Goal: Transaction & Acquisition: Book appointment/travel/reservation

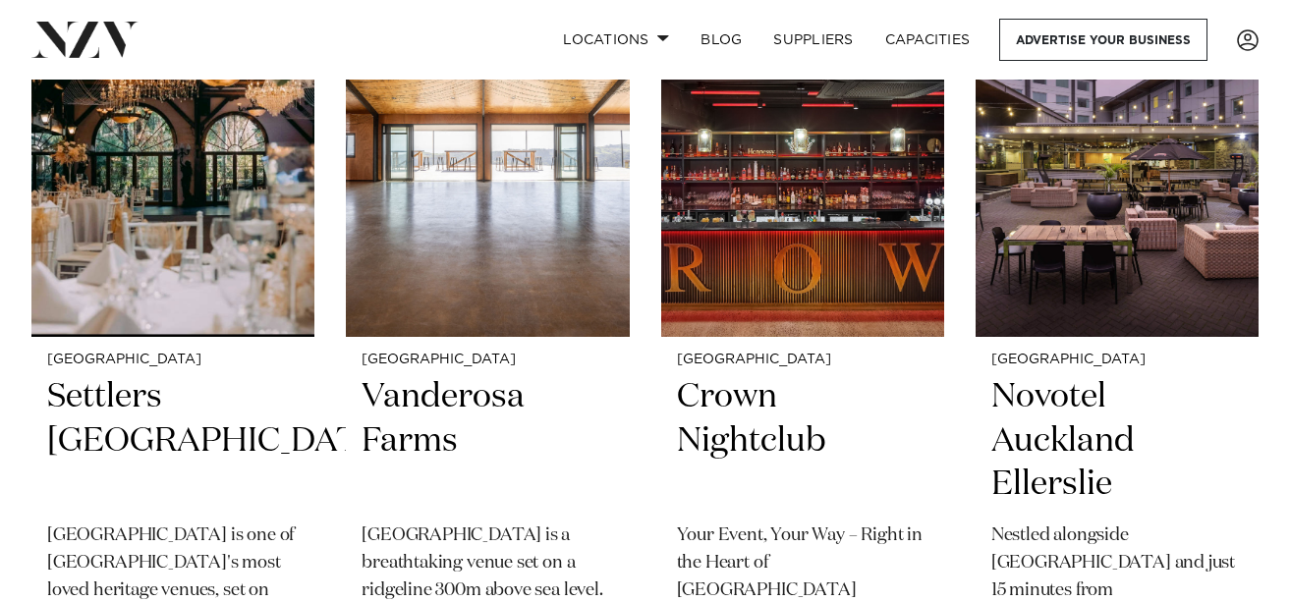
click at [260, 397] on h2 "Settlers [GEOGRAPHIC_DATA]" at bounding box center [172, 441] width 251 height 133
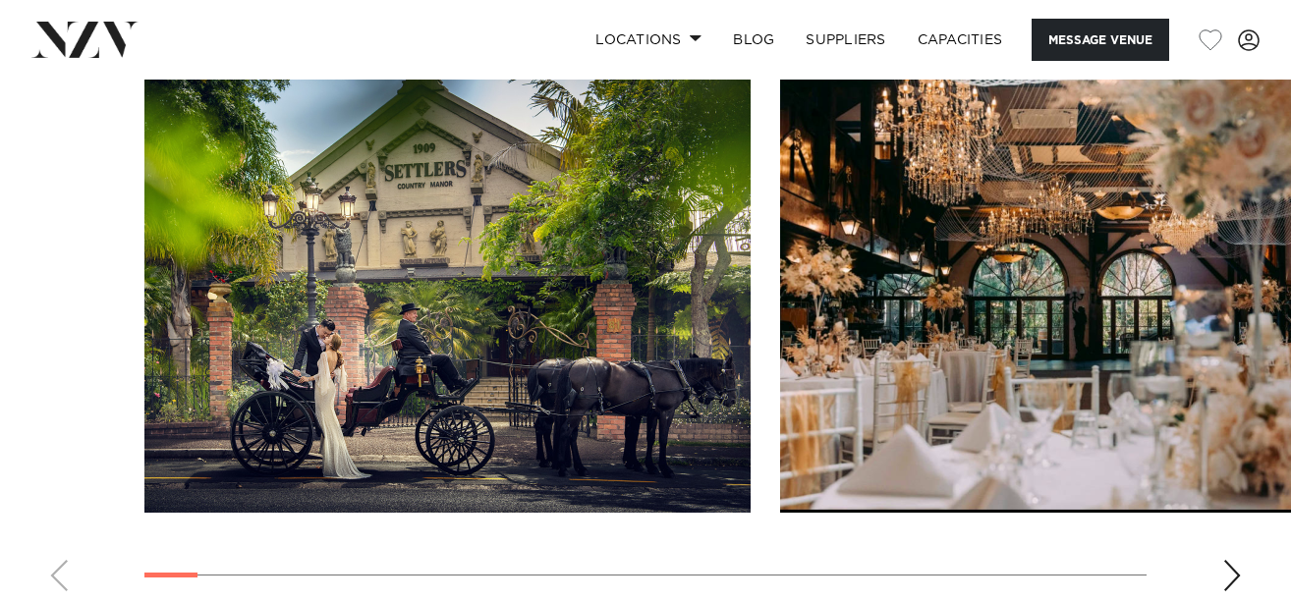
scroll to position [2112, 0]
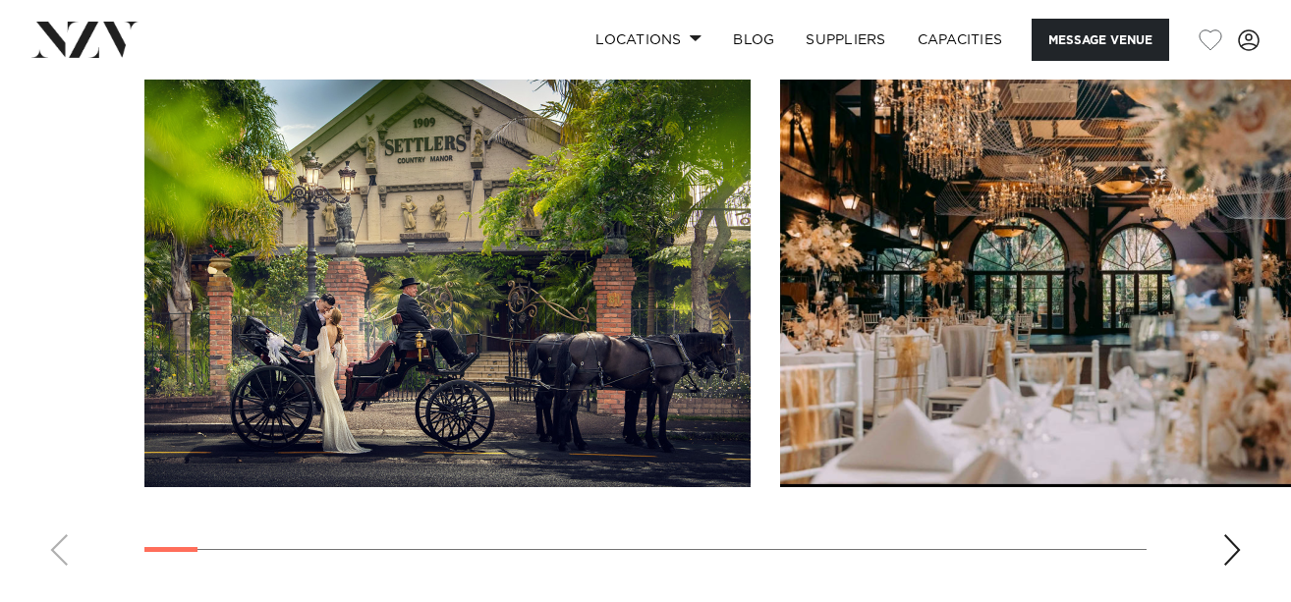
click at [1089, 270] on img "2 / 30" at bounding box center [1083, 264] width 606 height 445
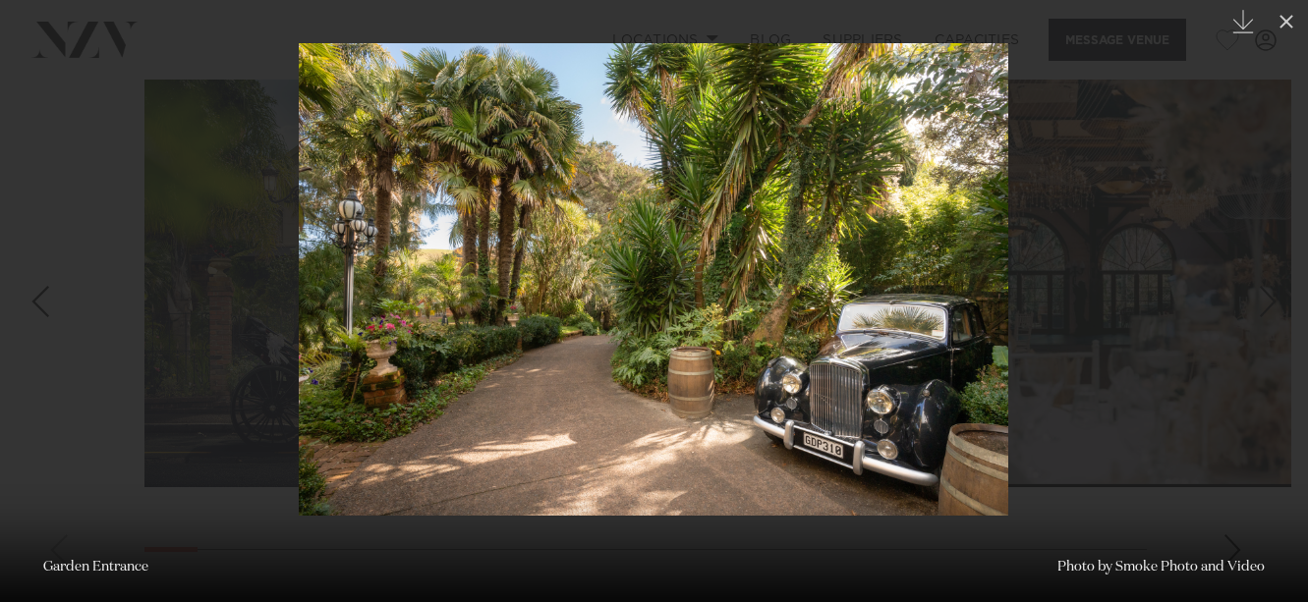
click at [1234, 356] on div at bounding box center [654, 301] width 1308 height 602
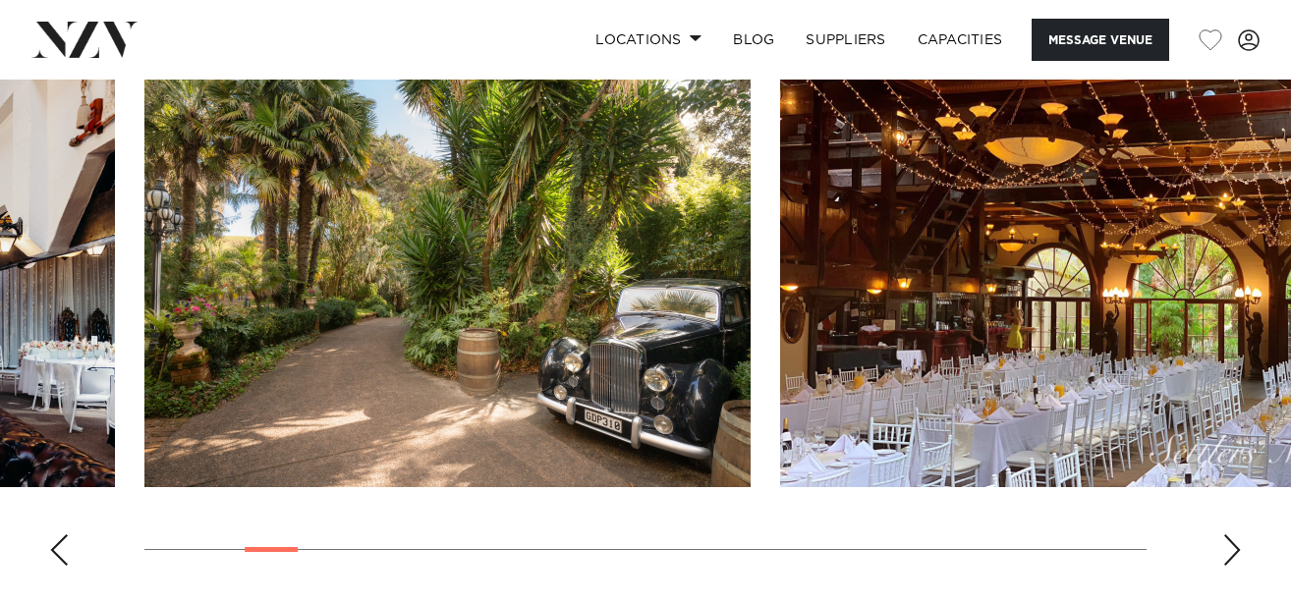
click at [978, 175] on img "5 / 30" at bounding box center [1083, 264] width 606 height 445
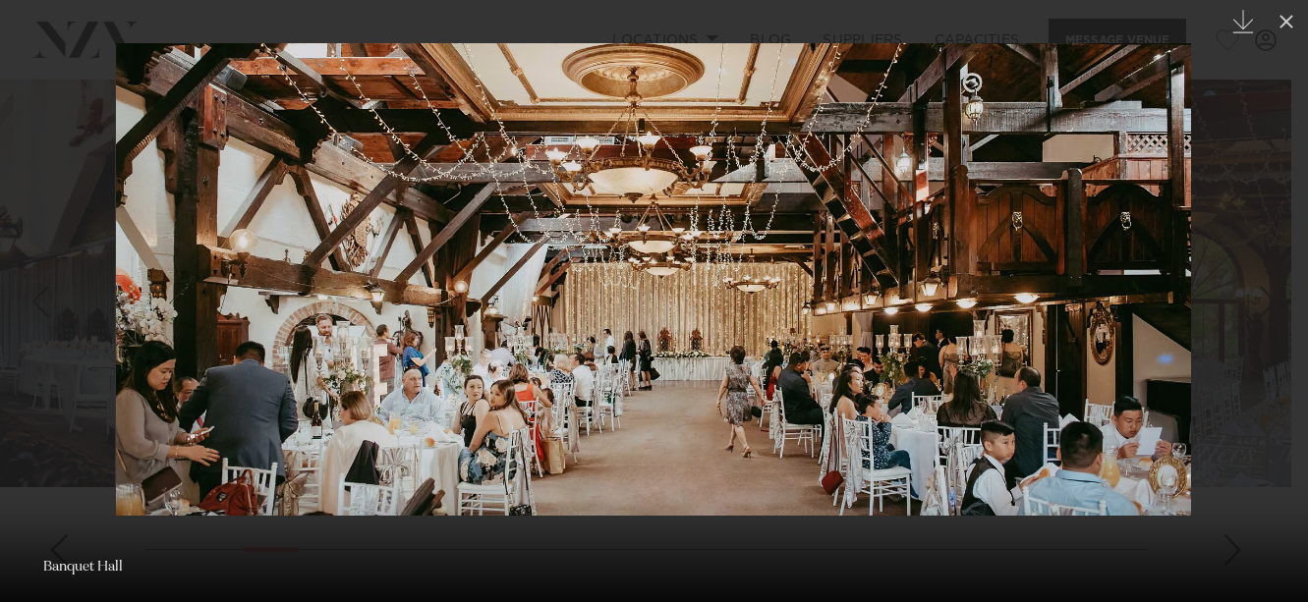
click at [1257, 149] on div at bounding box center [654, 301] width 1308 height 602
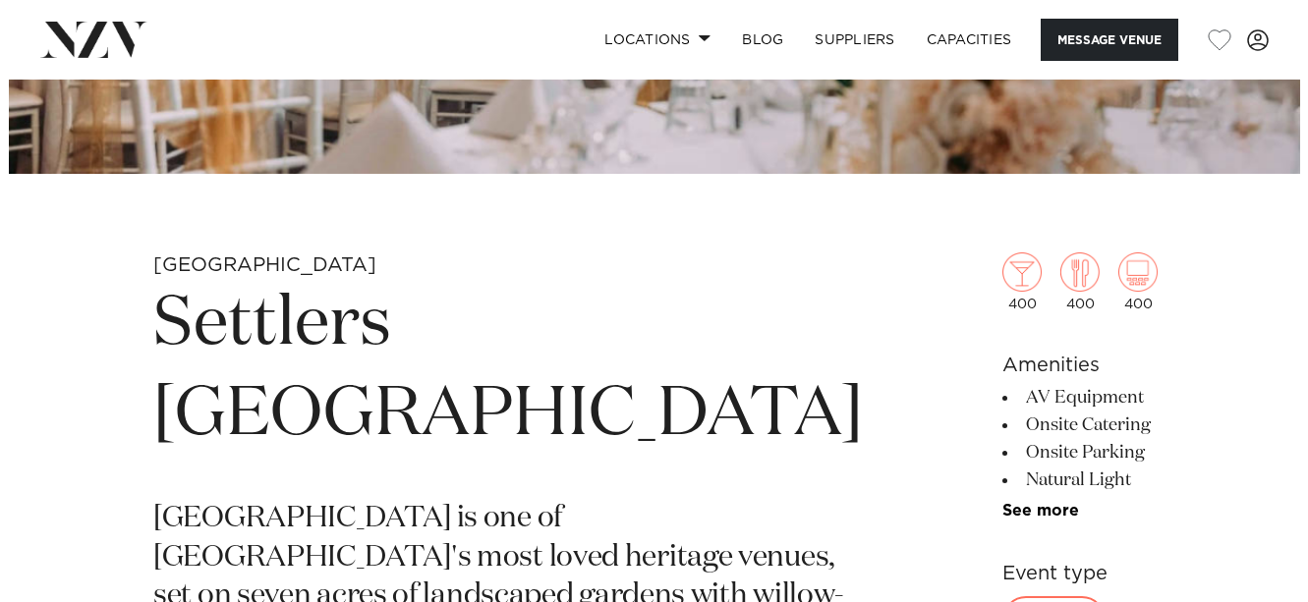
scroll to position [550, 0]
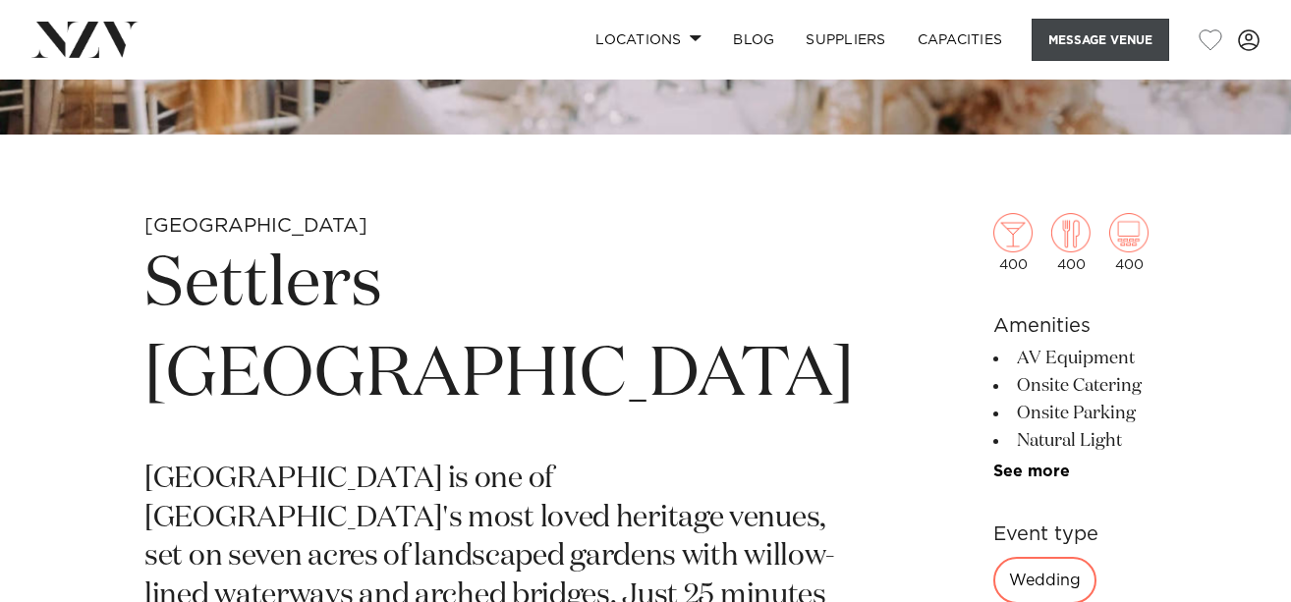
click at [1104, 41] on button "Message Venue" at bounding box center [1101, 40] width 138 height 42
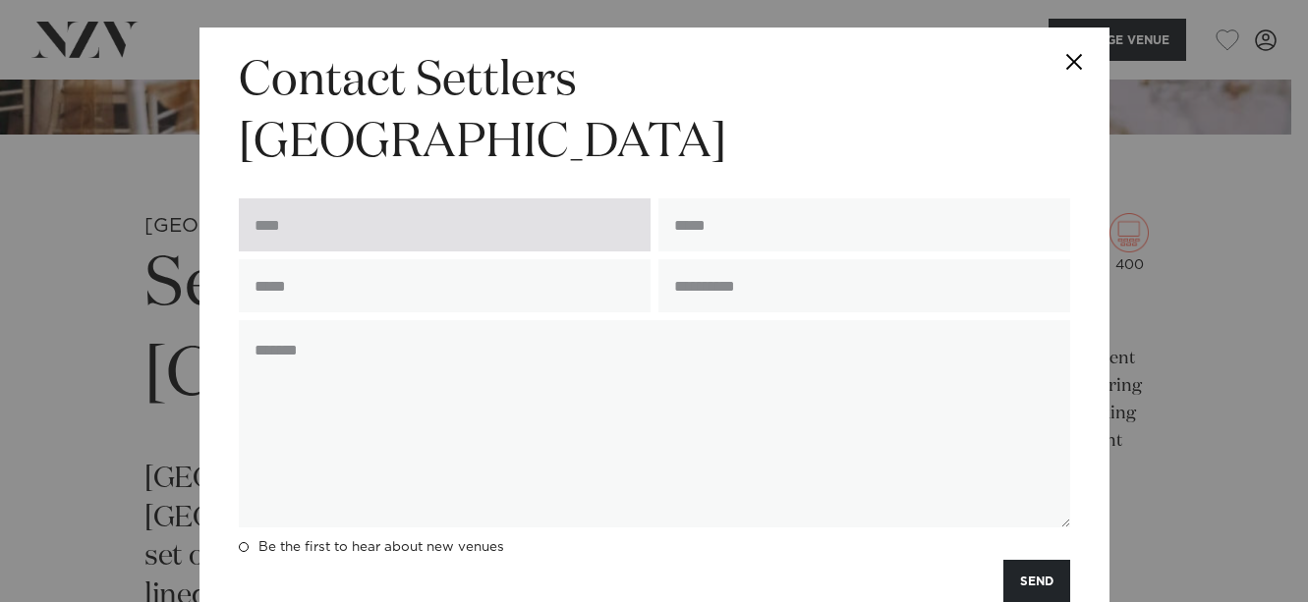
click at [372, 198] on input "text" at bounding box center [445, 224] width 412 height 53
type input "********"
type input "**********"
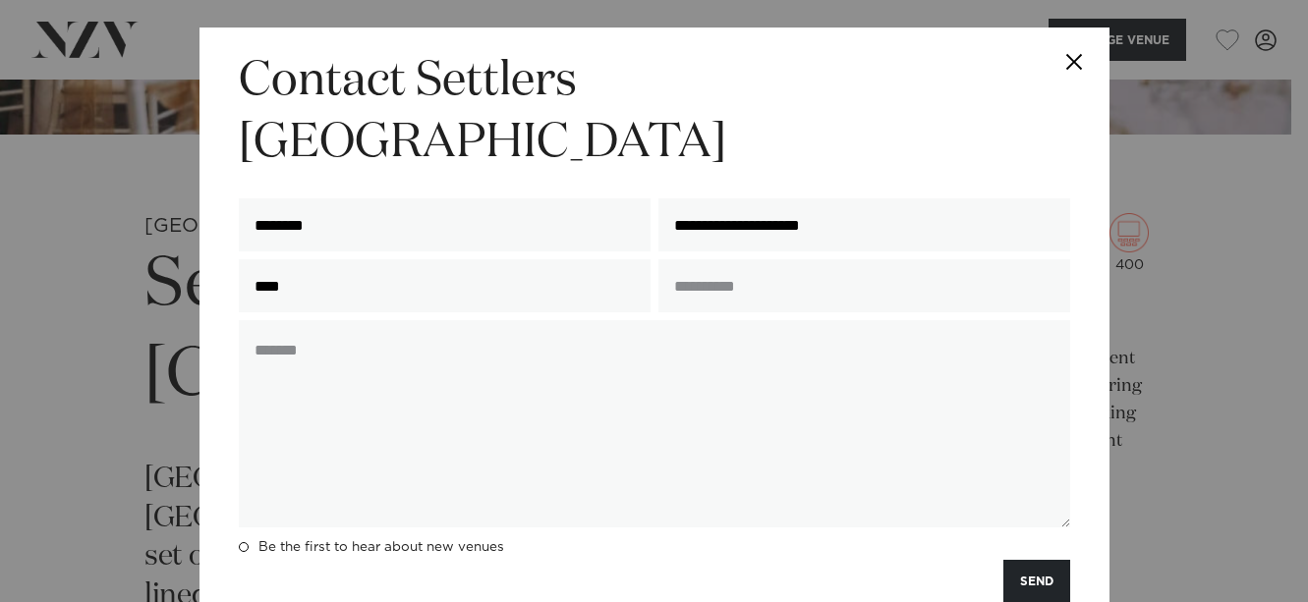
type input "**********"
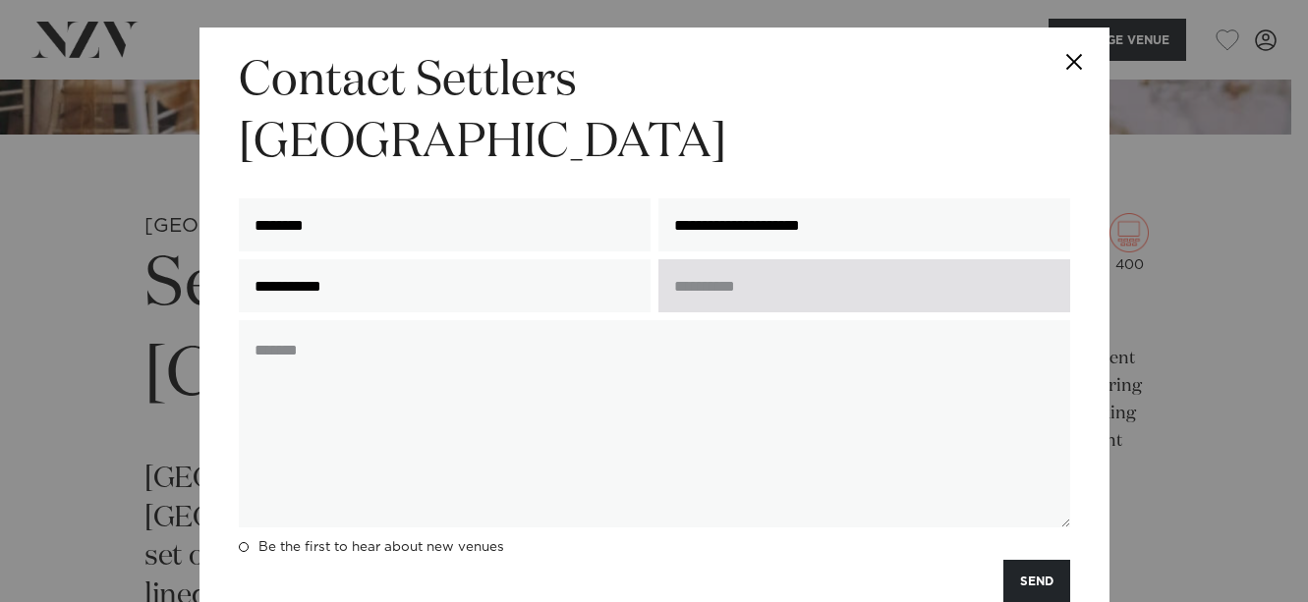
click at [728, 259] on input "text" at bounding box center [864, 285] width 412 height 53
type input "*"
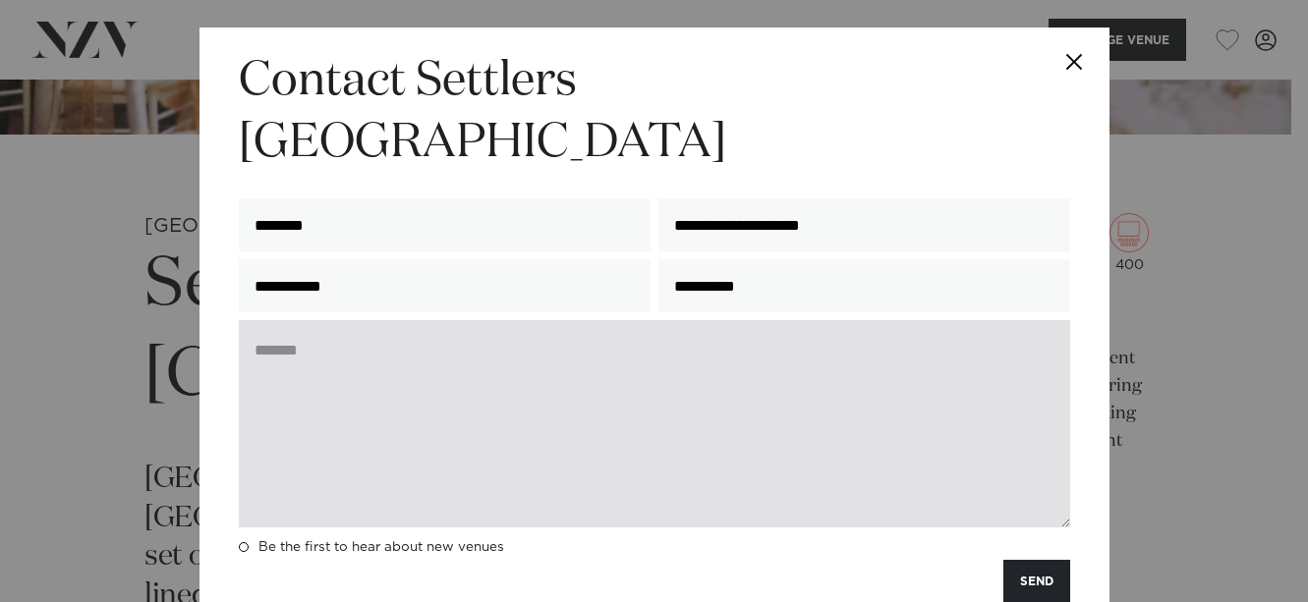
type input "**********"
click at [700, 320] on textarea at bounding box center [654, 423] width 831 height 207
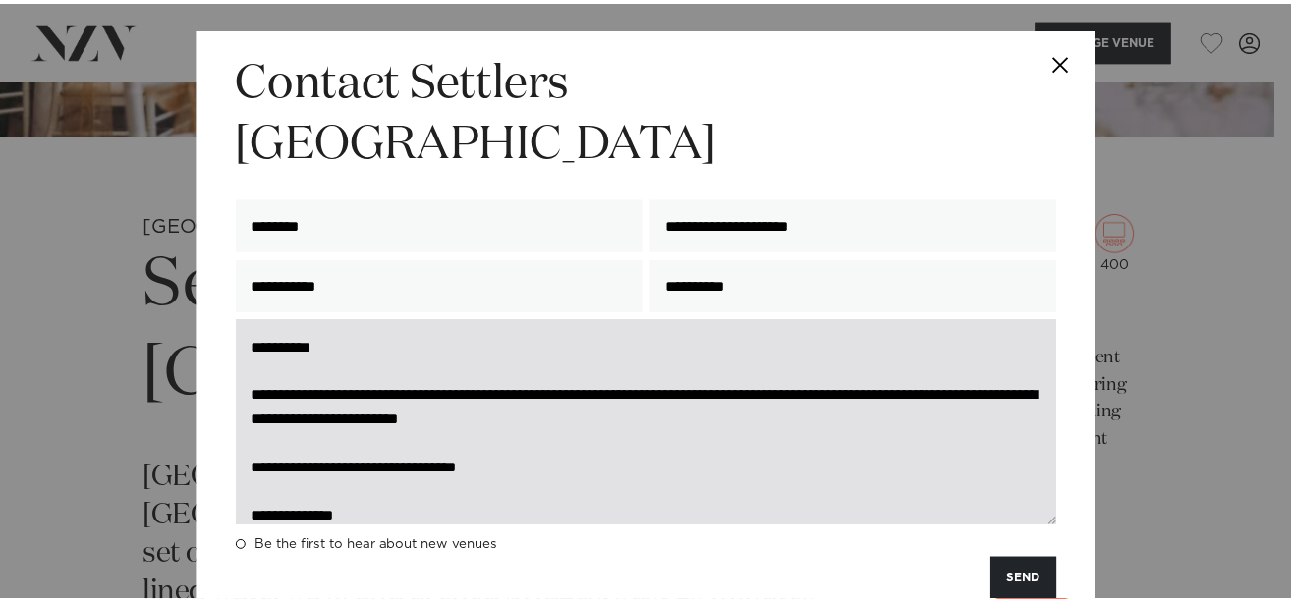
scroll to position [27, 0]
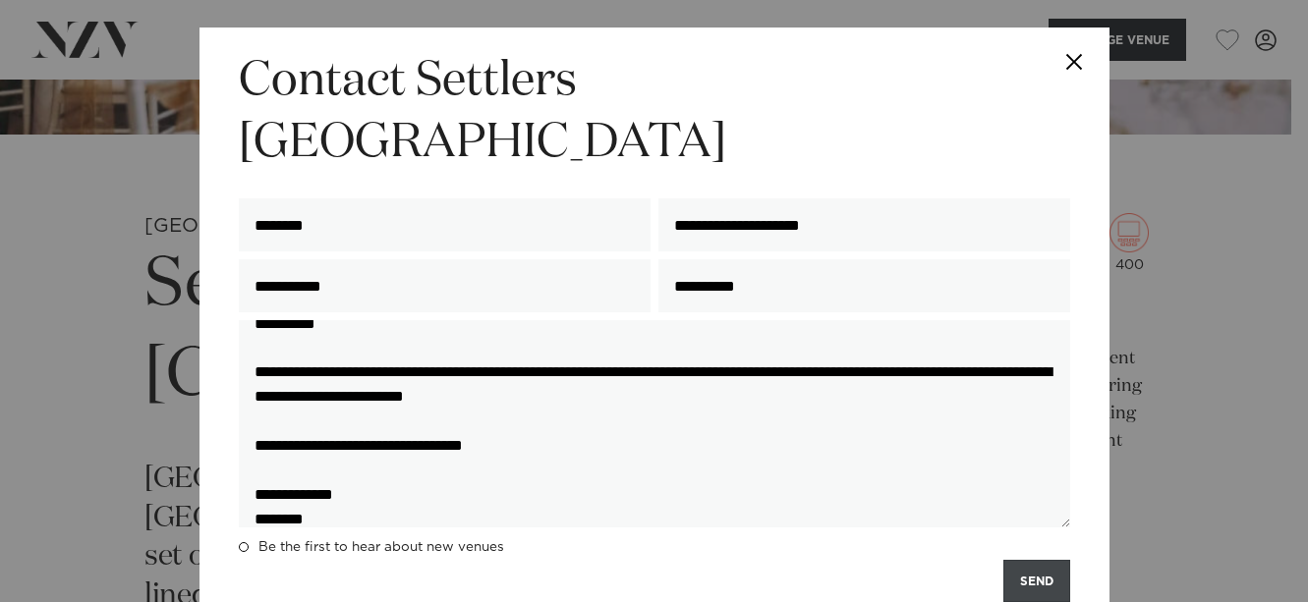
type textarea "**********"
click at [1046, 560] on button "SEND" at bounding box center [1036, 581] width 67 height 42
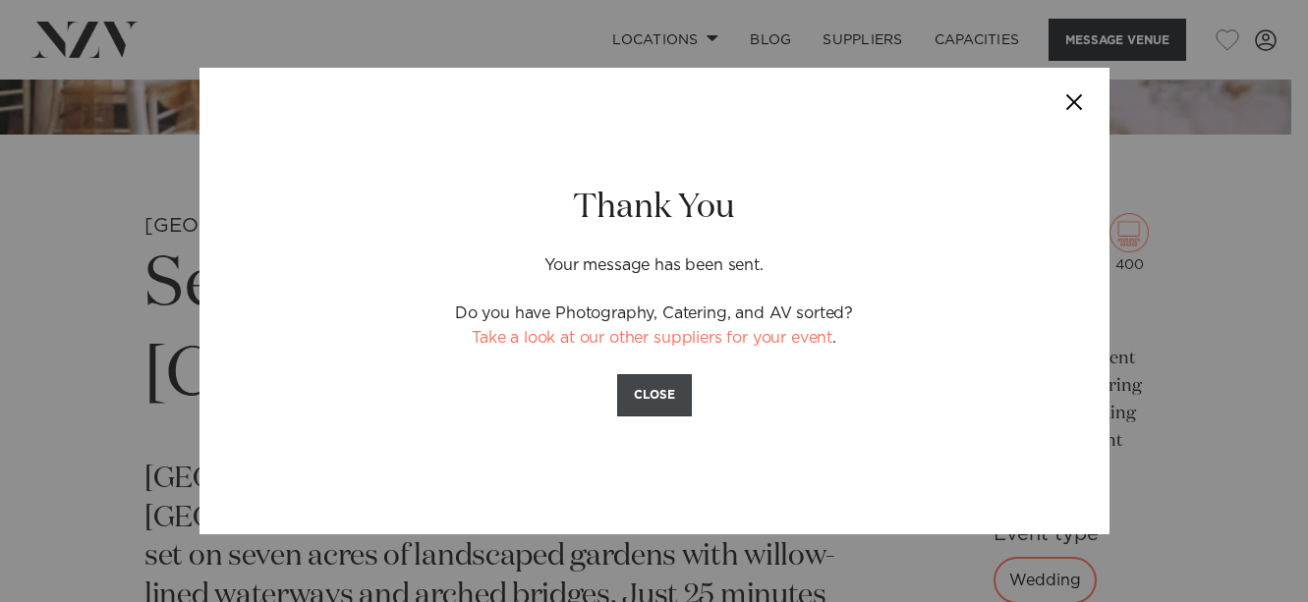
click at [683, 392] on button "CLOSE" at bounding box center [654, 395] width 75 height 42
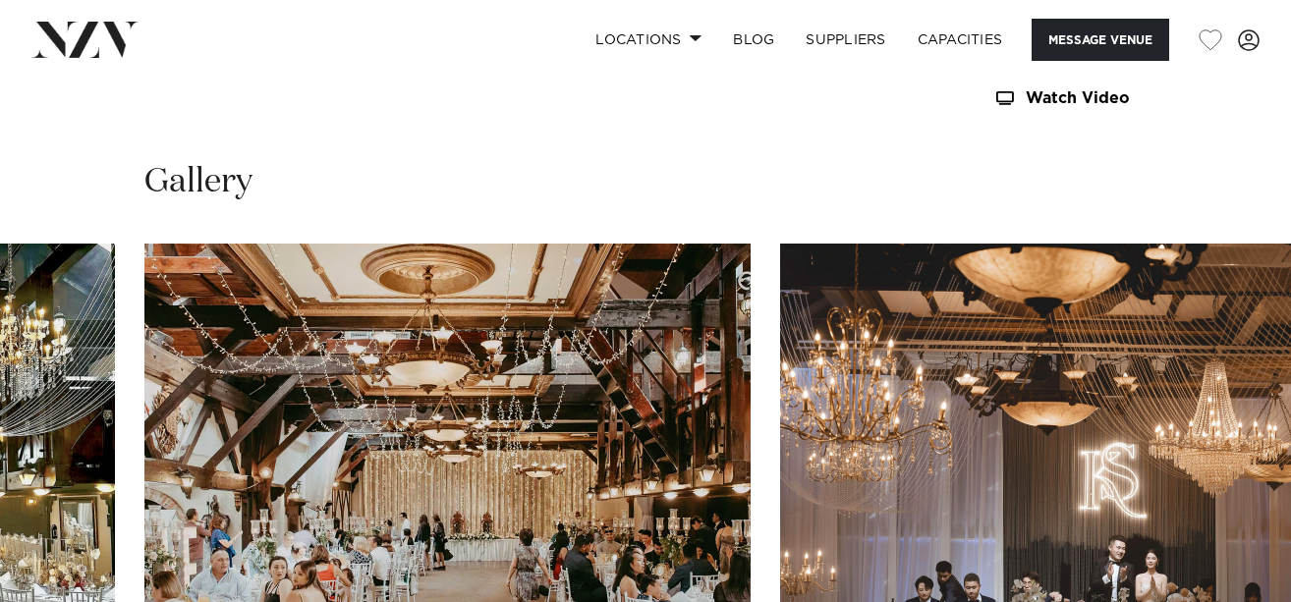
scroll to position [1965, 0]
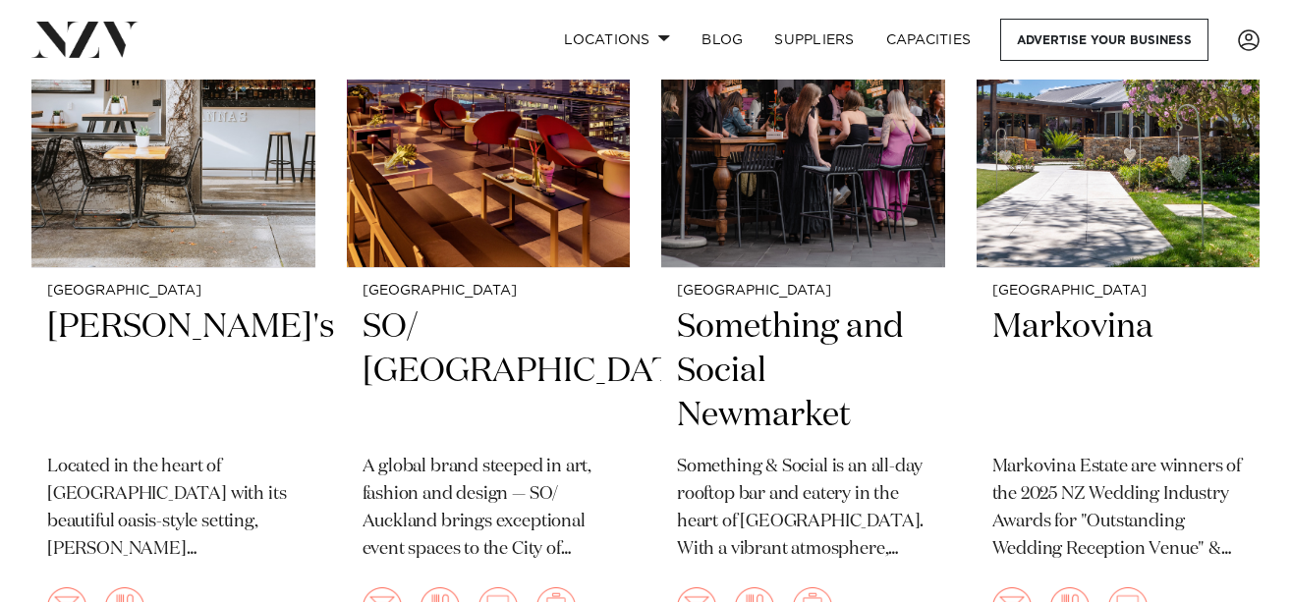
scroll to position [2260, 0]
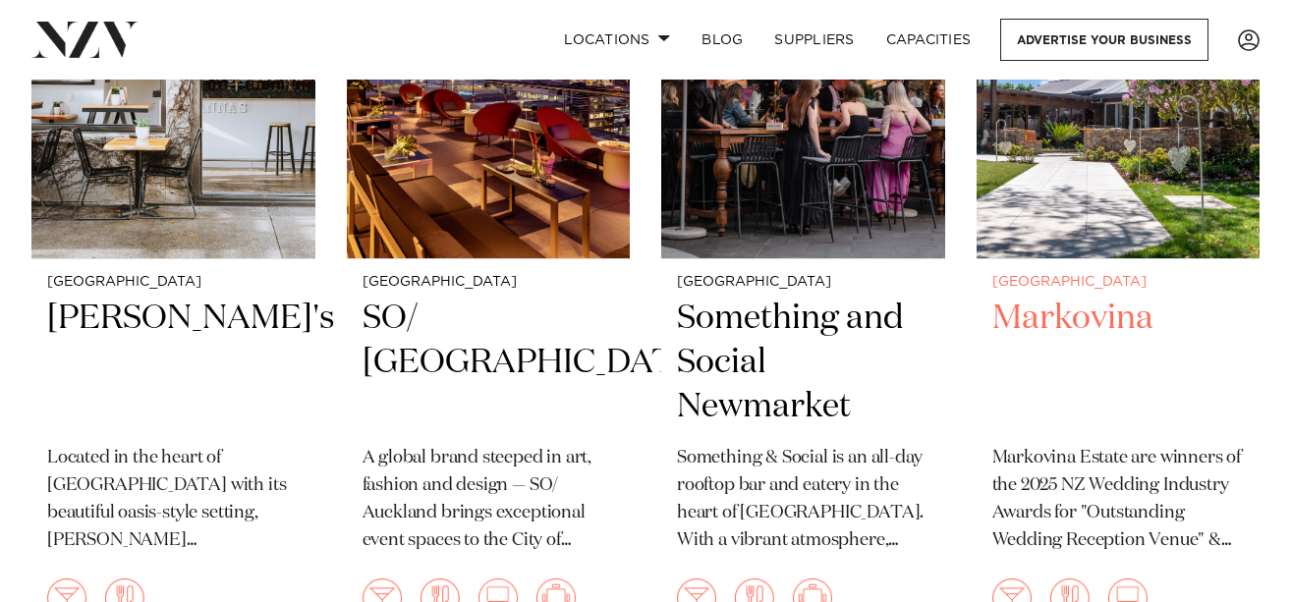
click at [1080, 322] on h2 "Markovina" at bounding box center [1118, 363] width 252 height 133
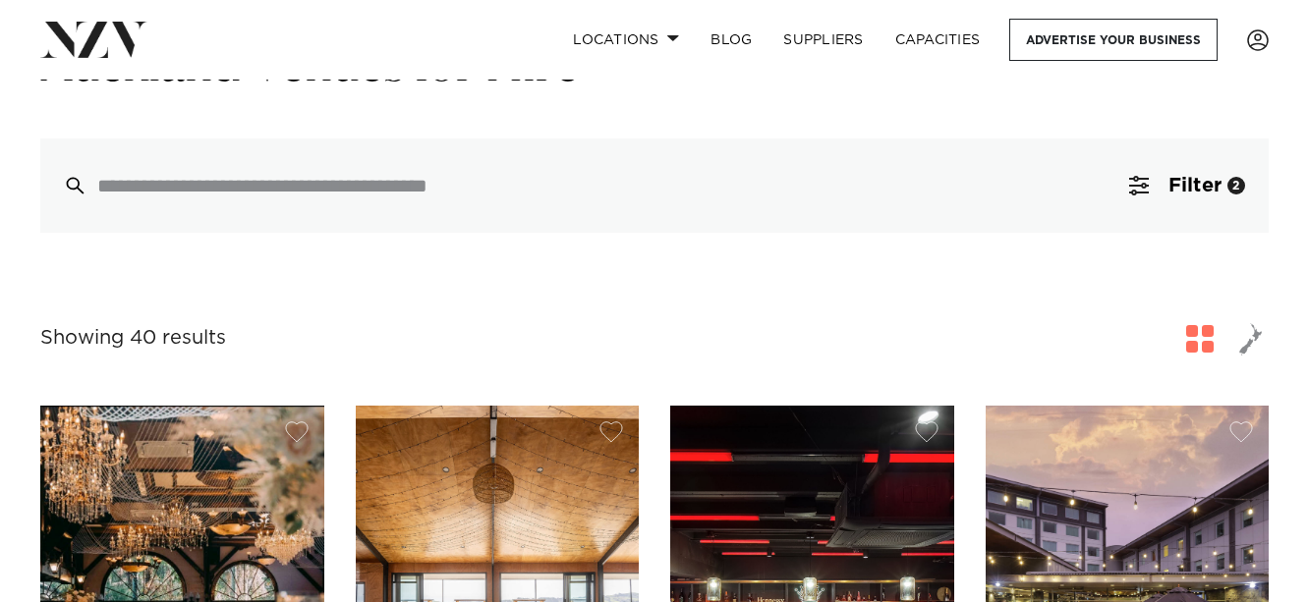
scroll to position [0, 0]
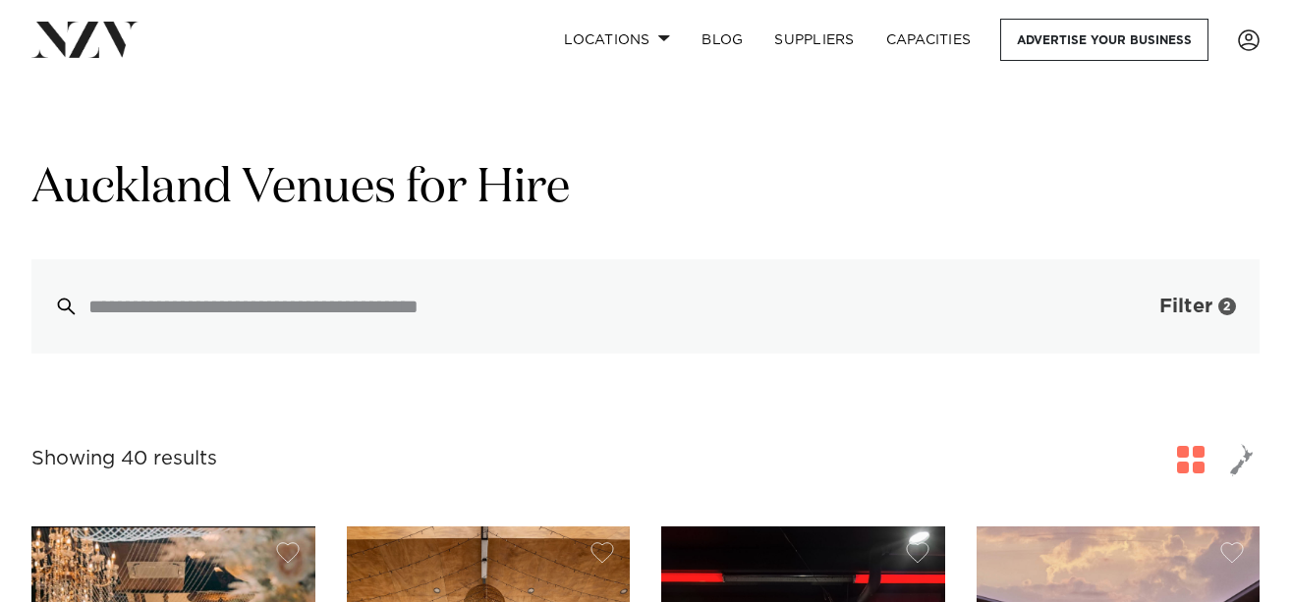
click at [1190, 295] on button "Filter 2" at bounding box center [1177, 306] width 163 height 94
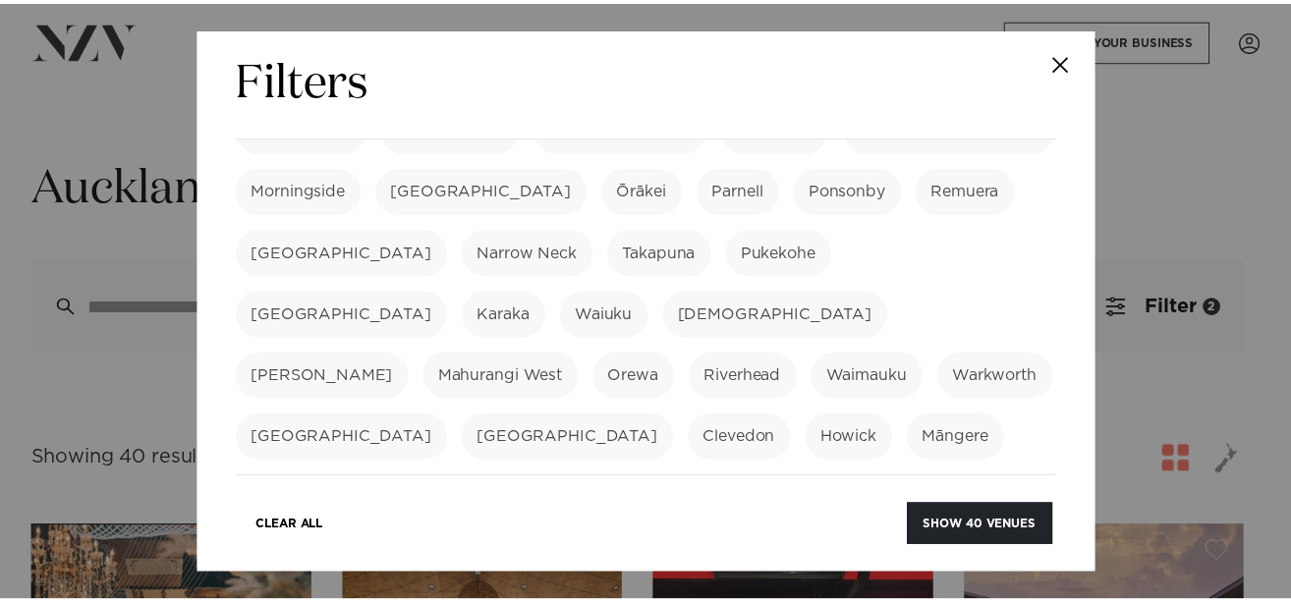
scroll to position [504, 0]
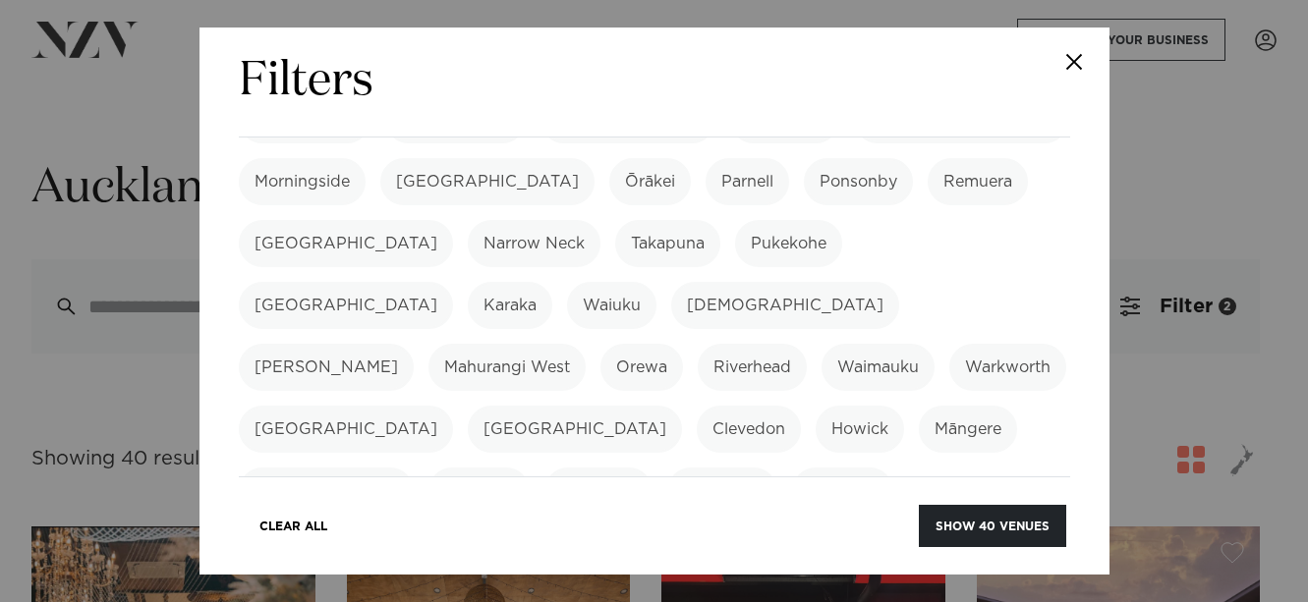
click at [468, 282] on label "Karaka" at bounding box center [510, 305] width 84 height 47
click at [1013, 515] on button "Show 40 venues" at bounding box center [992, 526] width 147 height 42
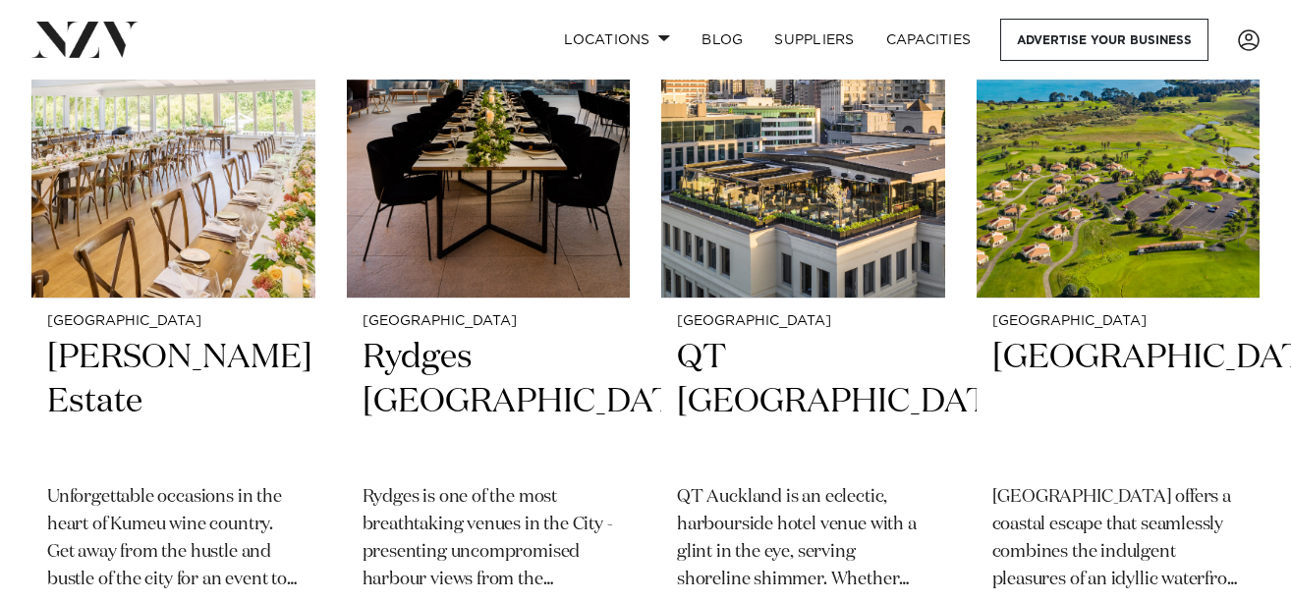
scroll to position [1603, 0]
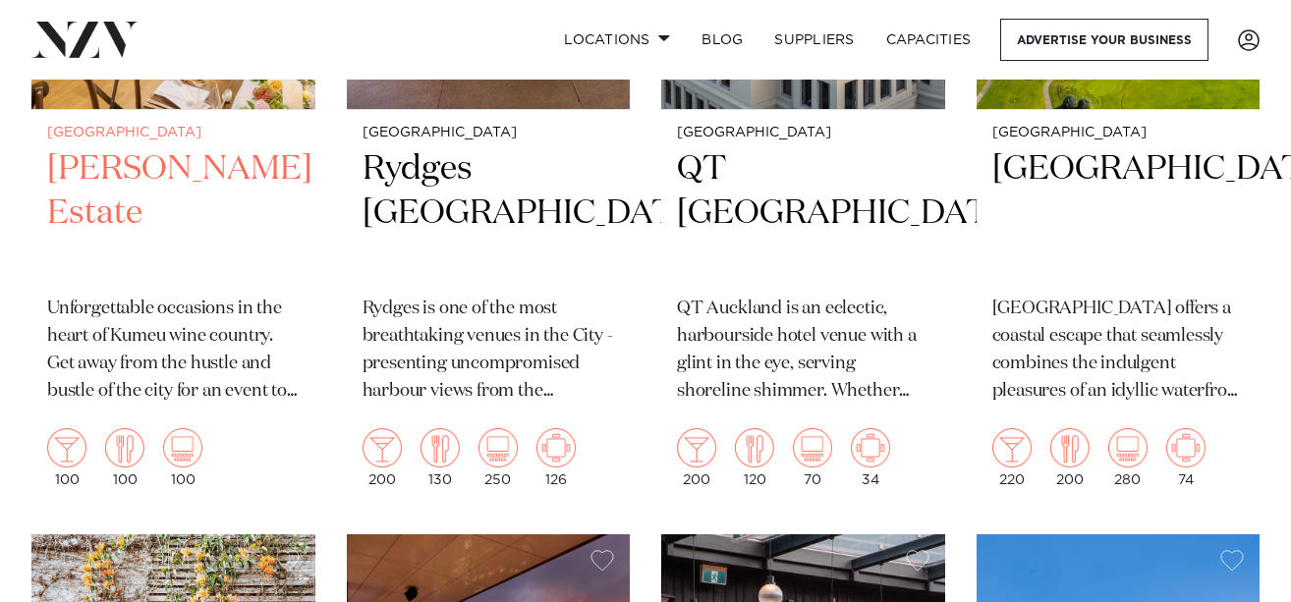
click at [174, 145] on div "Auckland Abel Estate Unforgettable occasions in the heart of Kumeu wine country…" at bounding box center [173, 307] width 284 height 394
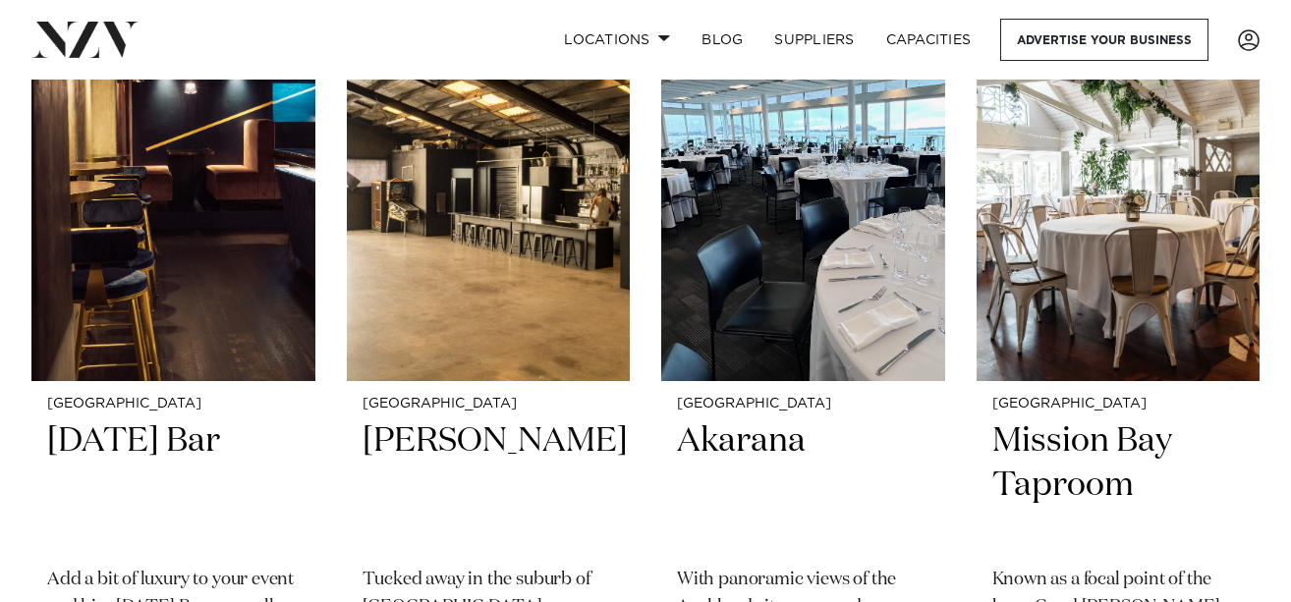
scroll to position [2947, 0]
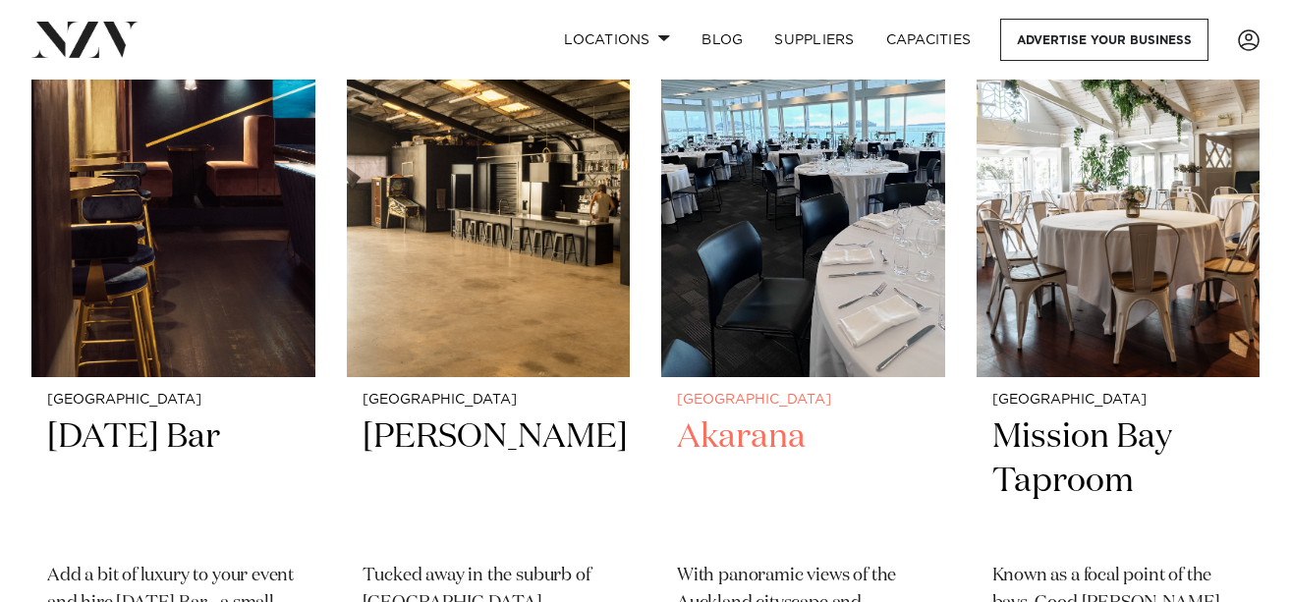
click at [779, 250] on img at bounding box center [803, 187] width 284 height 380
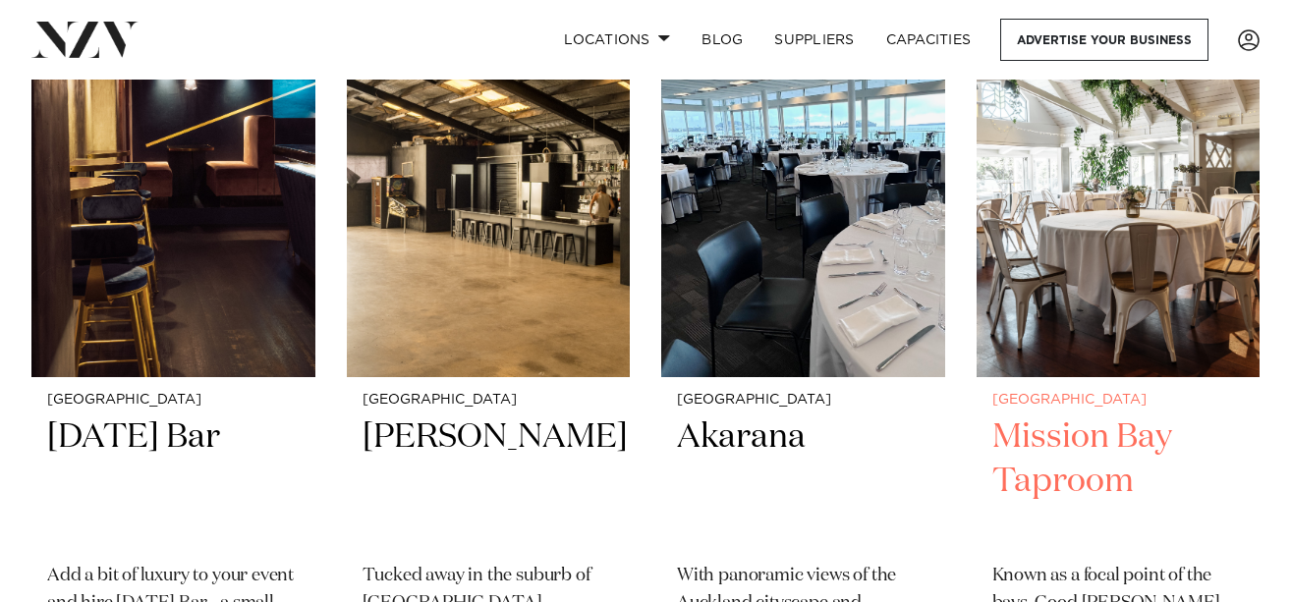
click at [1128, 332] on img at bounding box center [1119, 187] width 284 height 380
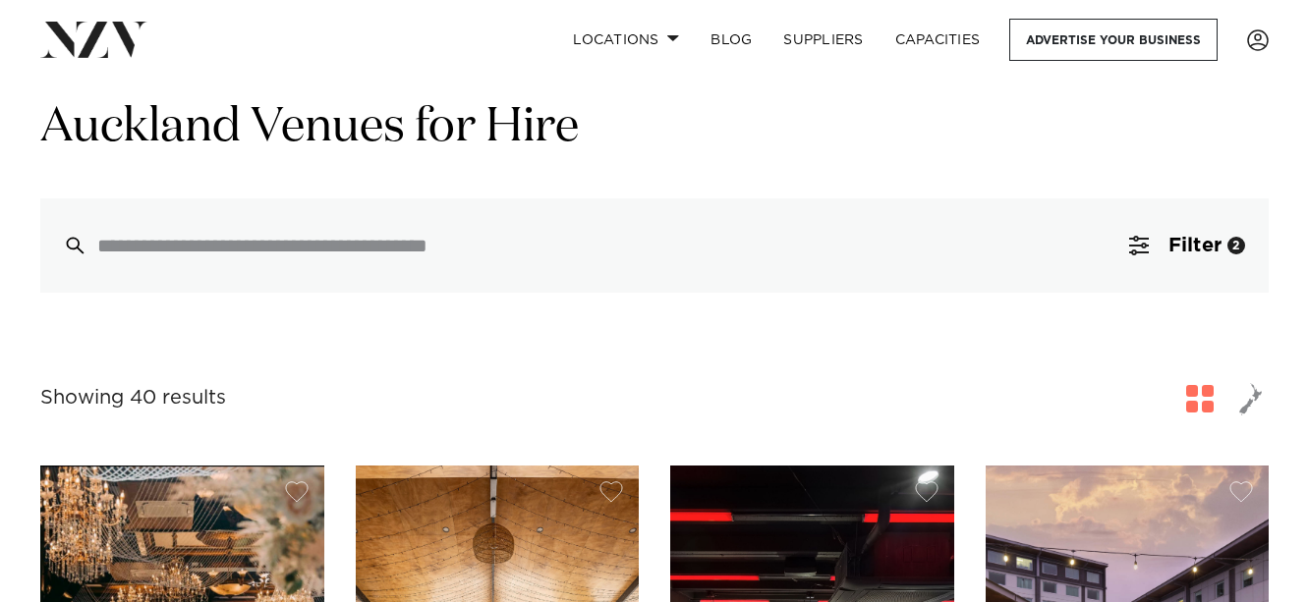
scroll to position [0, 0]
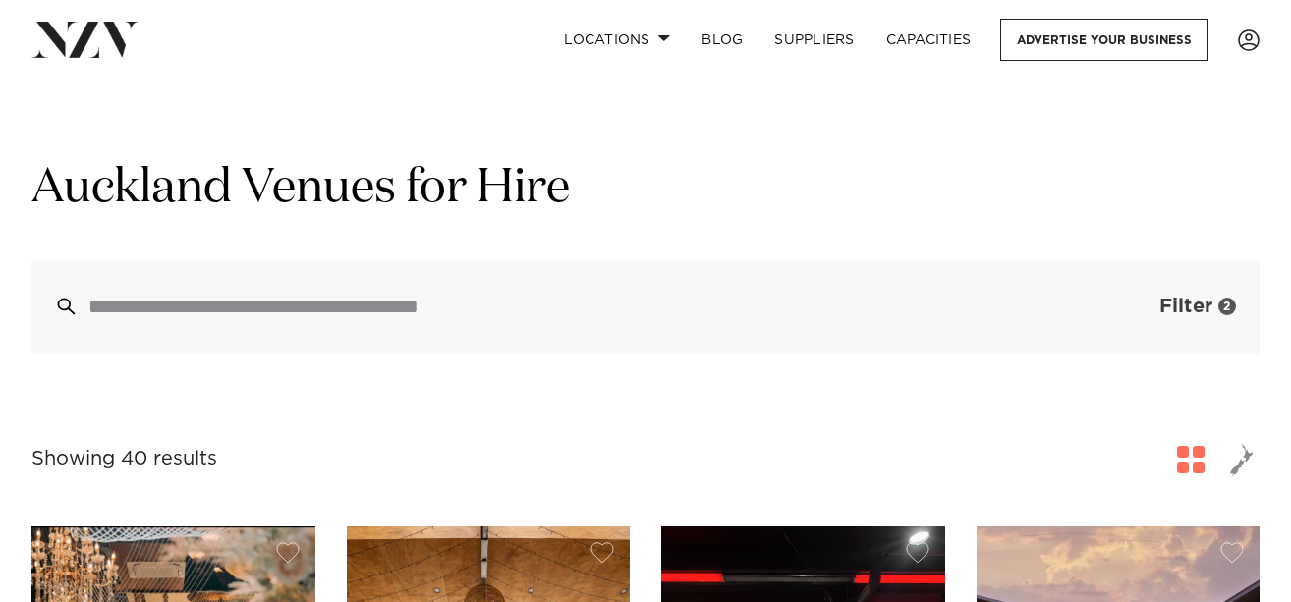
click at [1201, 306] on span "Filter" at bounding box center [1185, 307] width 53 height 20
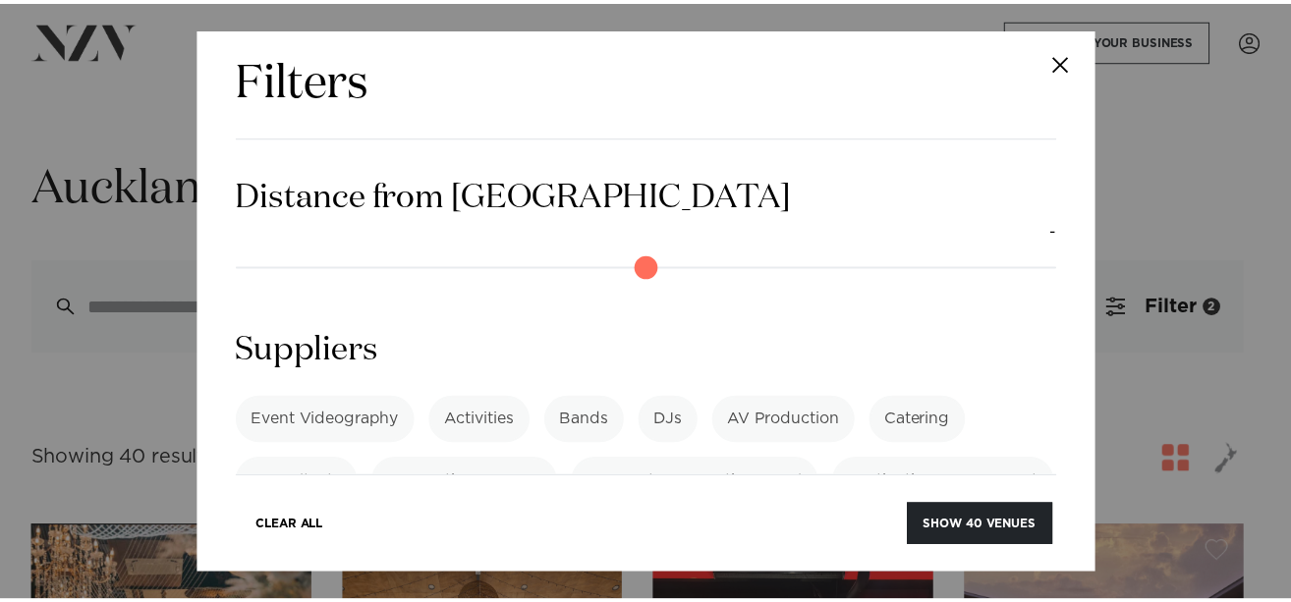
scroll to position [2141, 0]
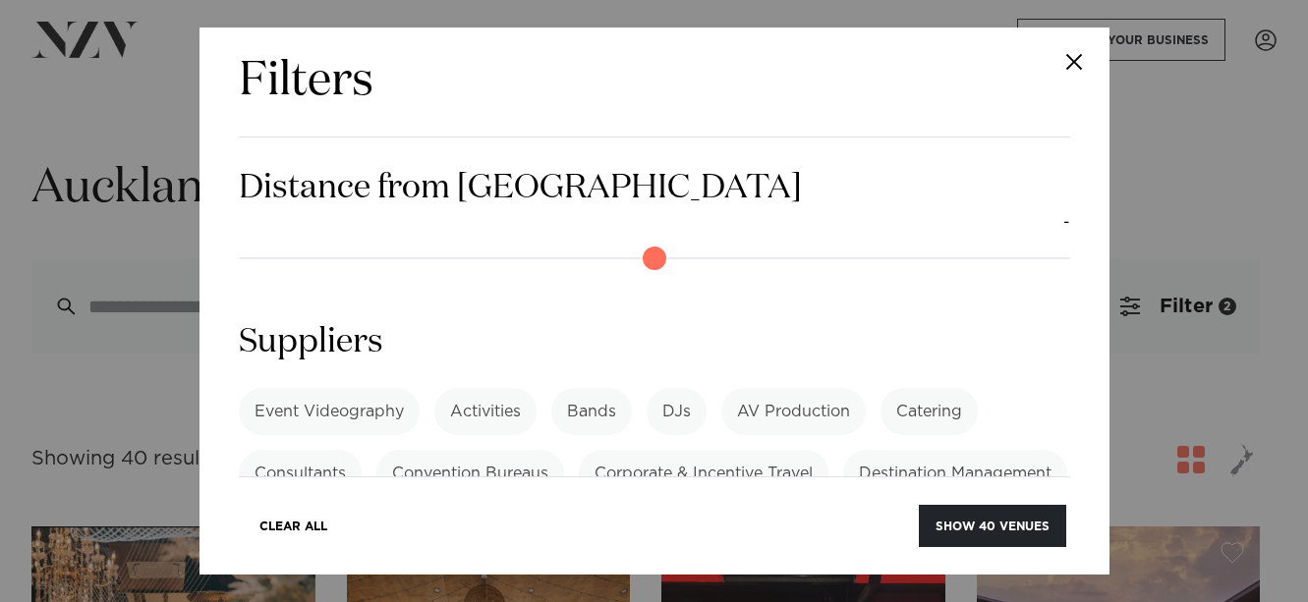
click at [1229, 326] on div "Filters Search Type Venue Supplier See more Locations Auckland Wellington Chris…" at bounding box center [654, 301] width 1308 height 602
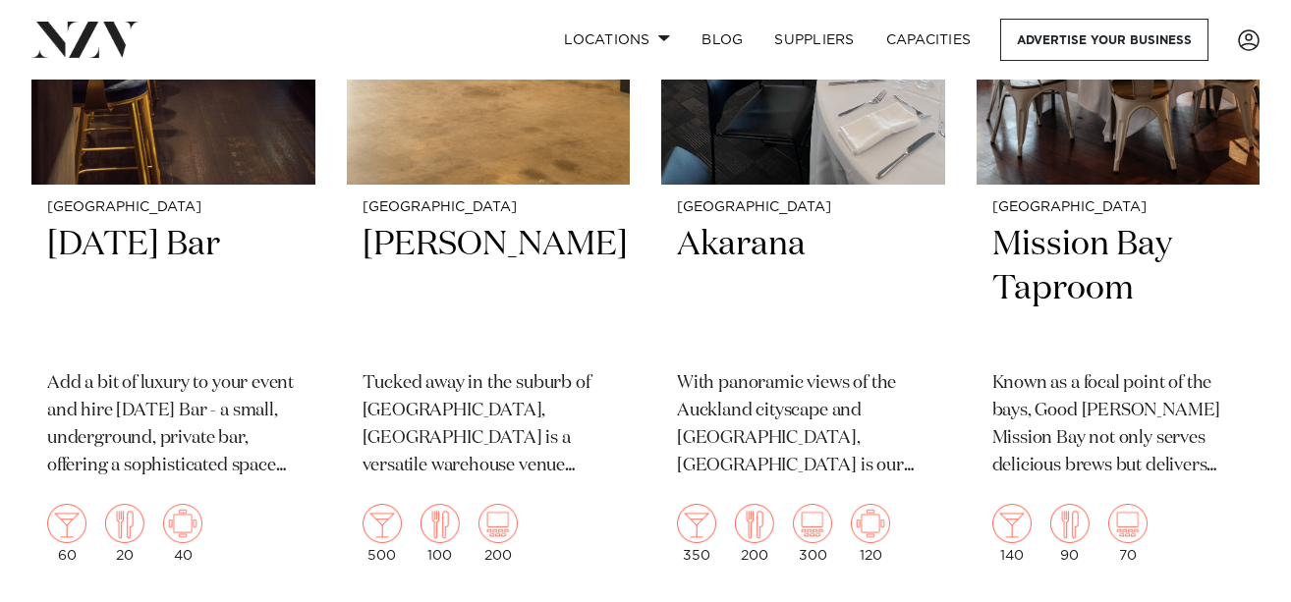
scroll to position [3144, 0]
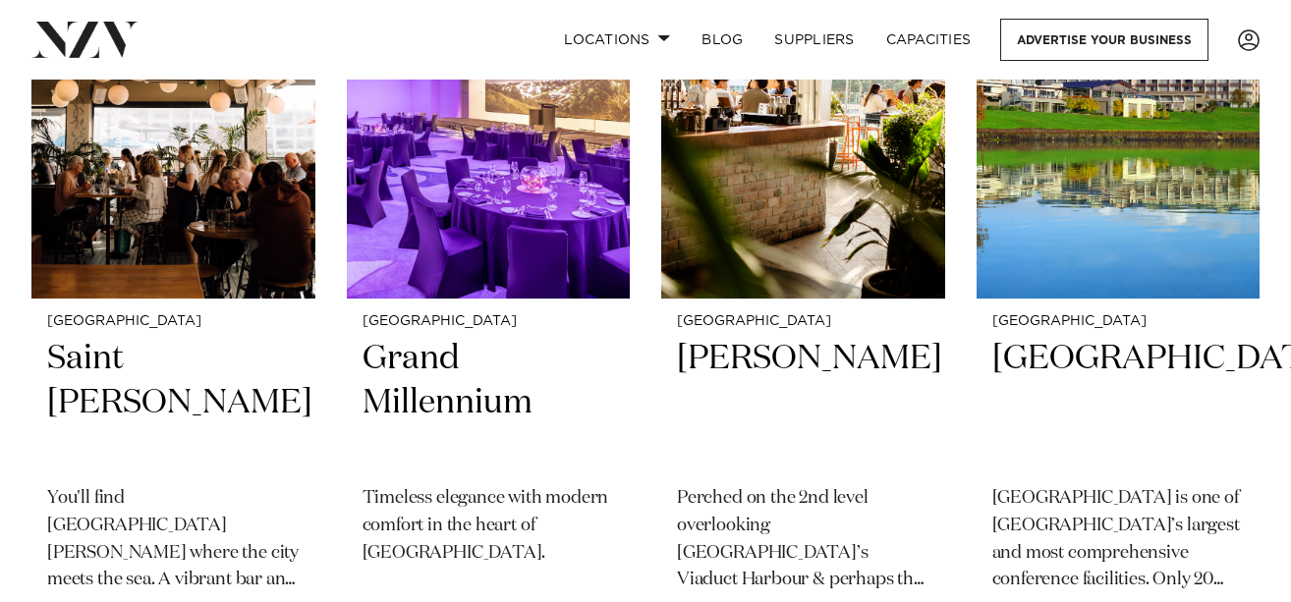
scroll to position [4619, 0]
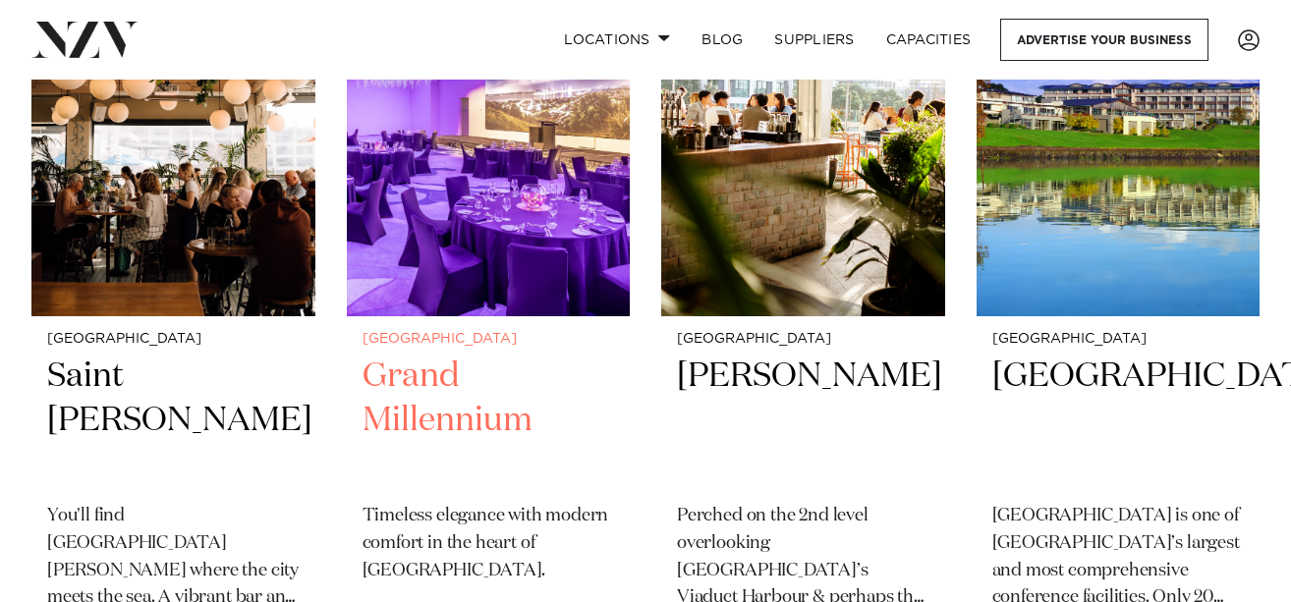
click at [482, 297] on img at bounding box center [489, 126] width 284 height 380
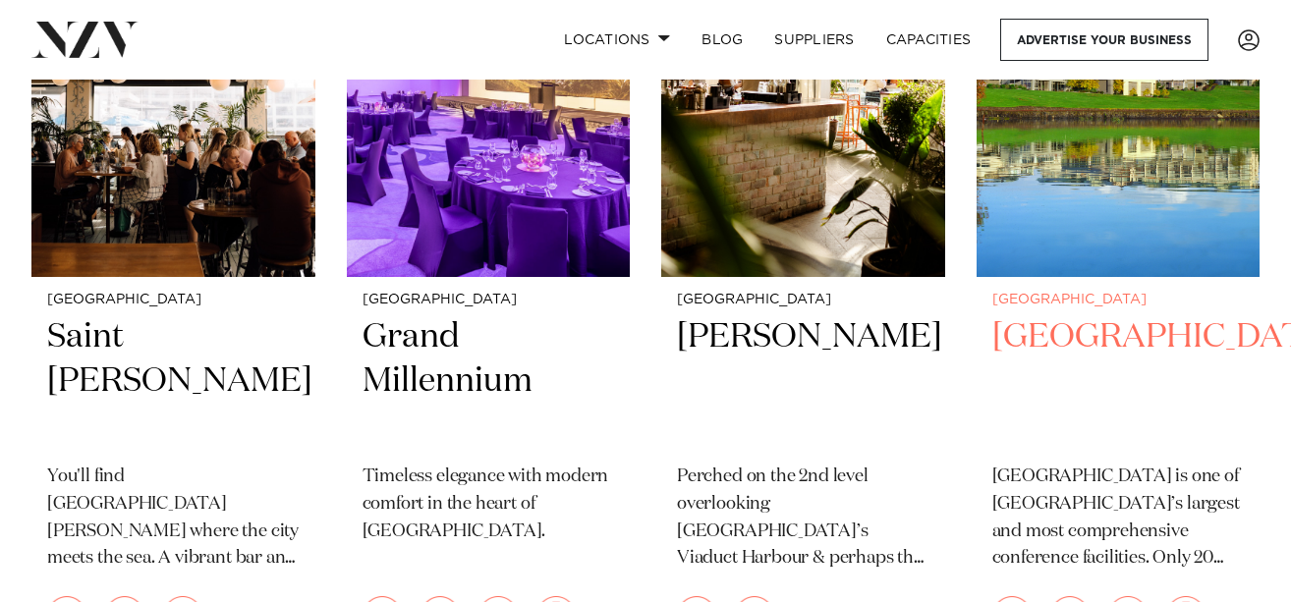
scroll to position [4816, 0]
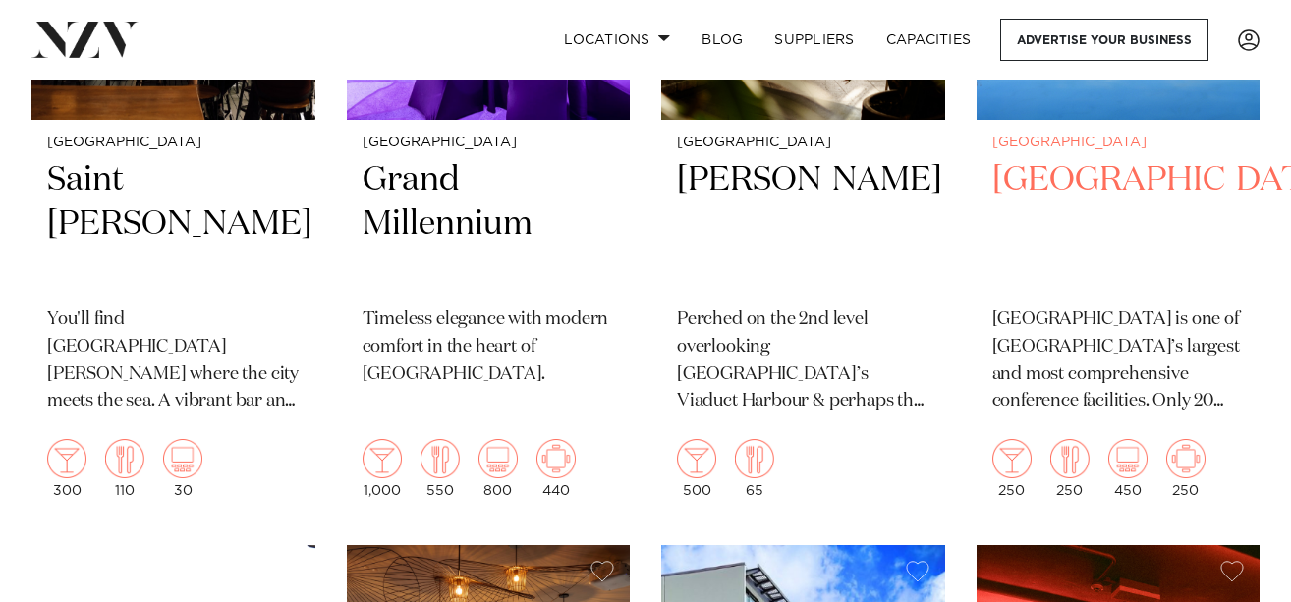
click at [1035, 184] on h2 "[GEOGRAPHIC_DATA]" at bounding box center [1118, 224] width 252 height 133
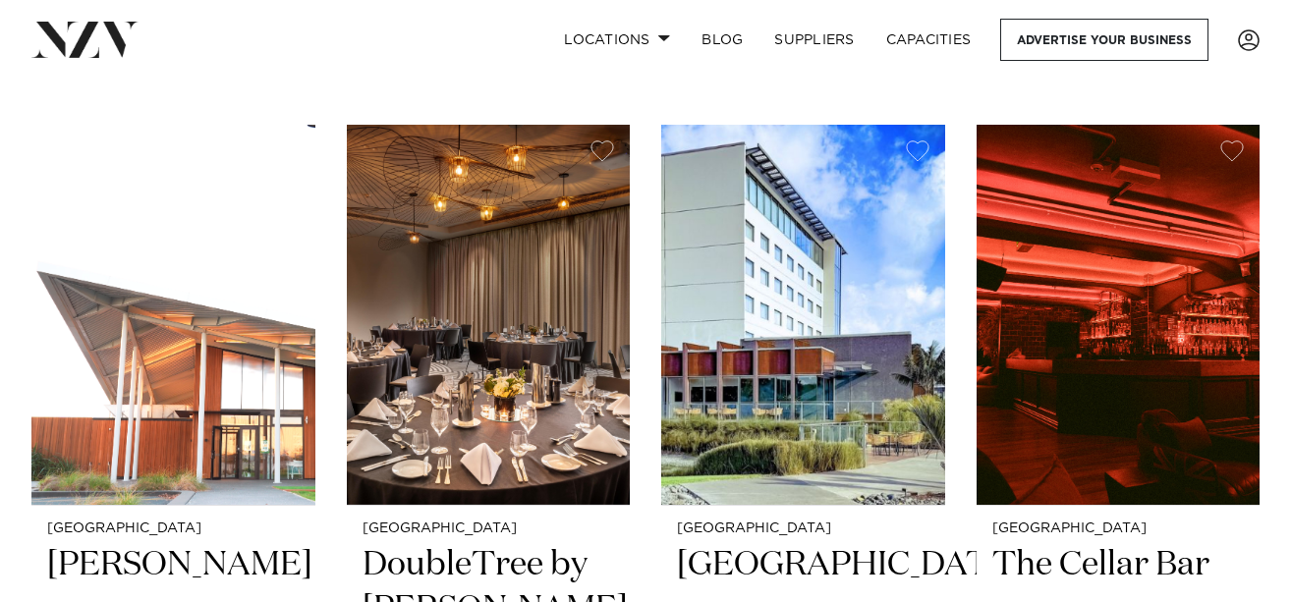
scroll to position [5287, 0]
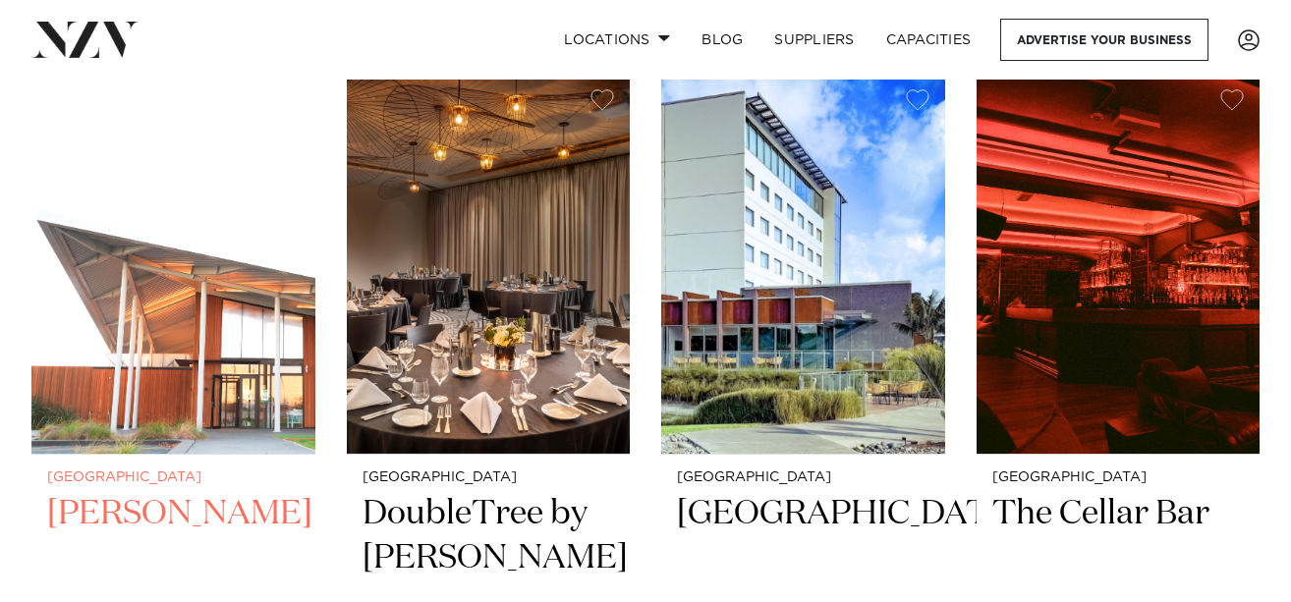
click at [60, 176] on img at bounding box center [173, 264] width 284 height 380
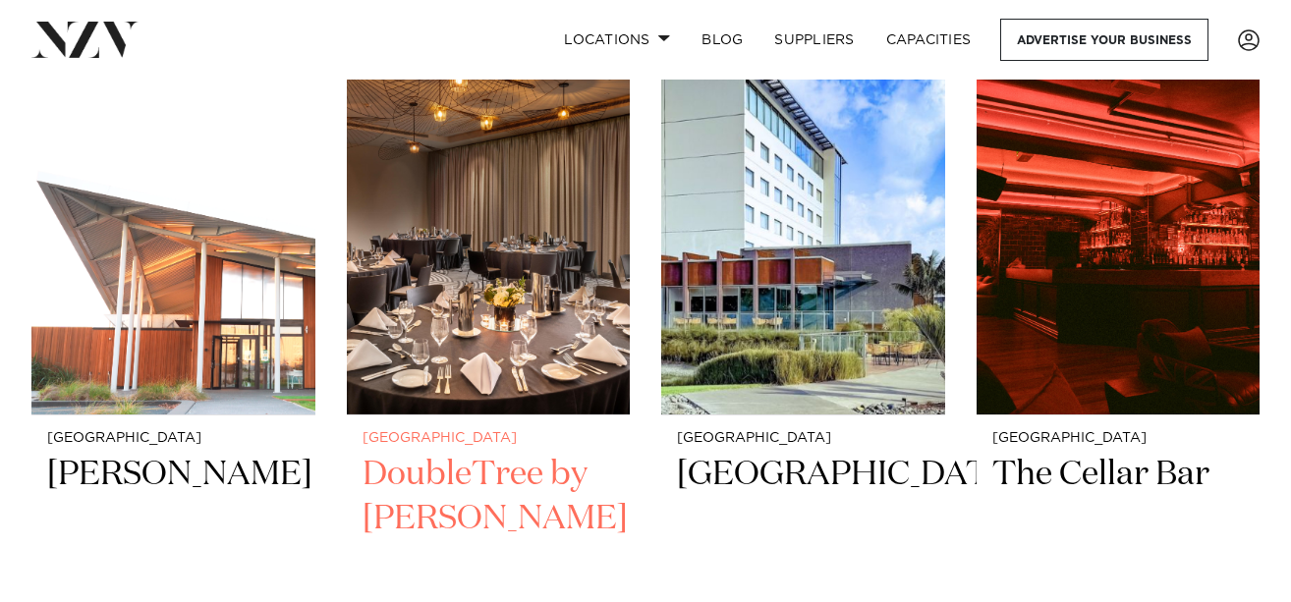
click at [469, 487] on h2 "DoubleTree by [PERSON_NAME]" at bounding box center [489, 519] width 252 height 133
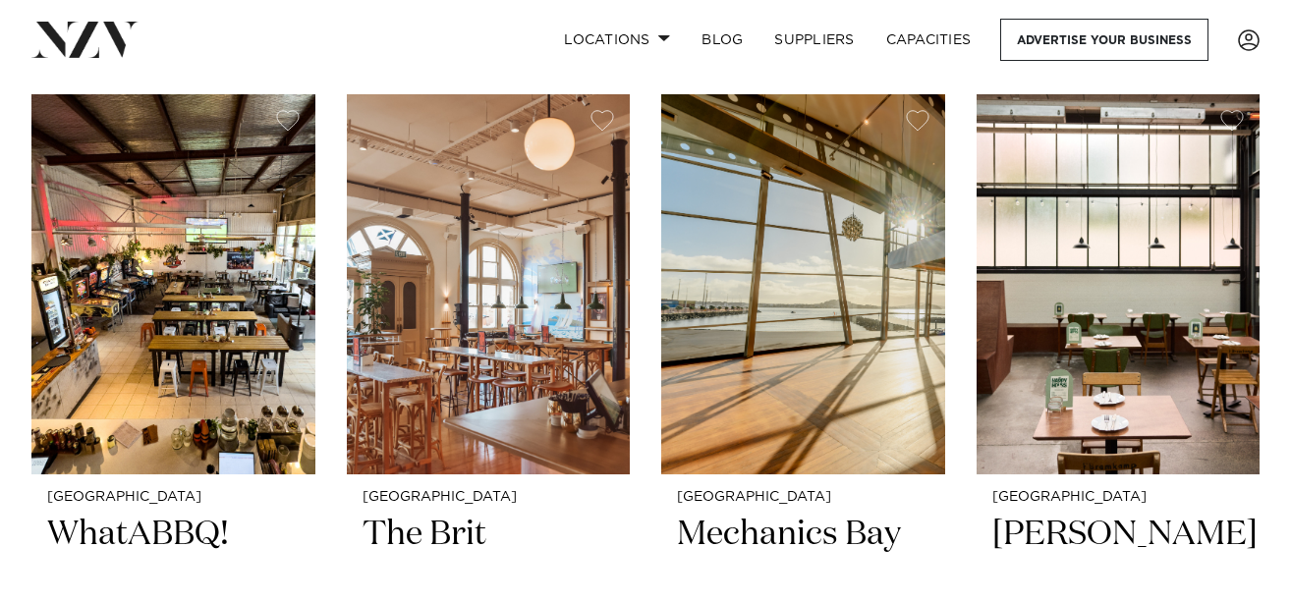
scroll to position [6113, 0]
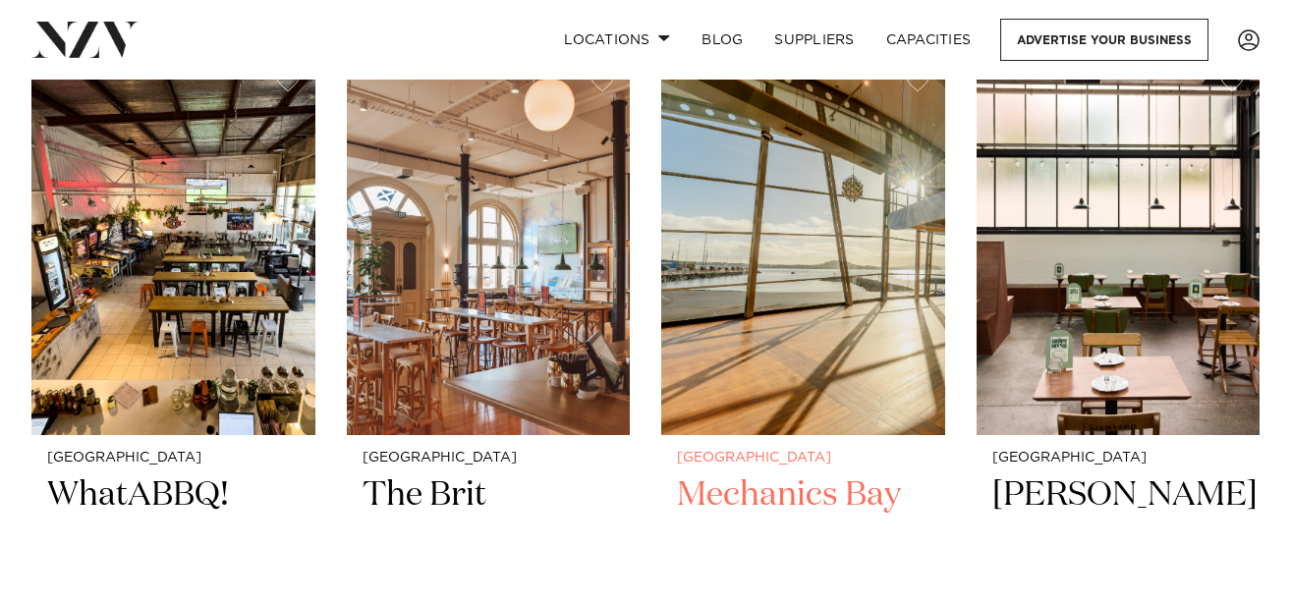
click at [803, 215] on img at bounding box center [803, 245] width 284 height 380
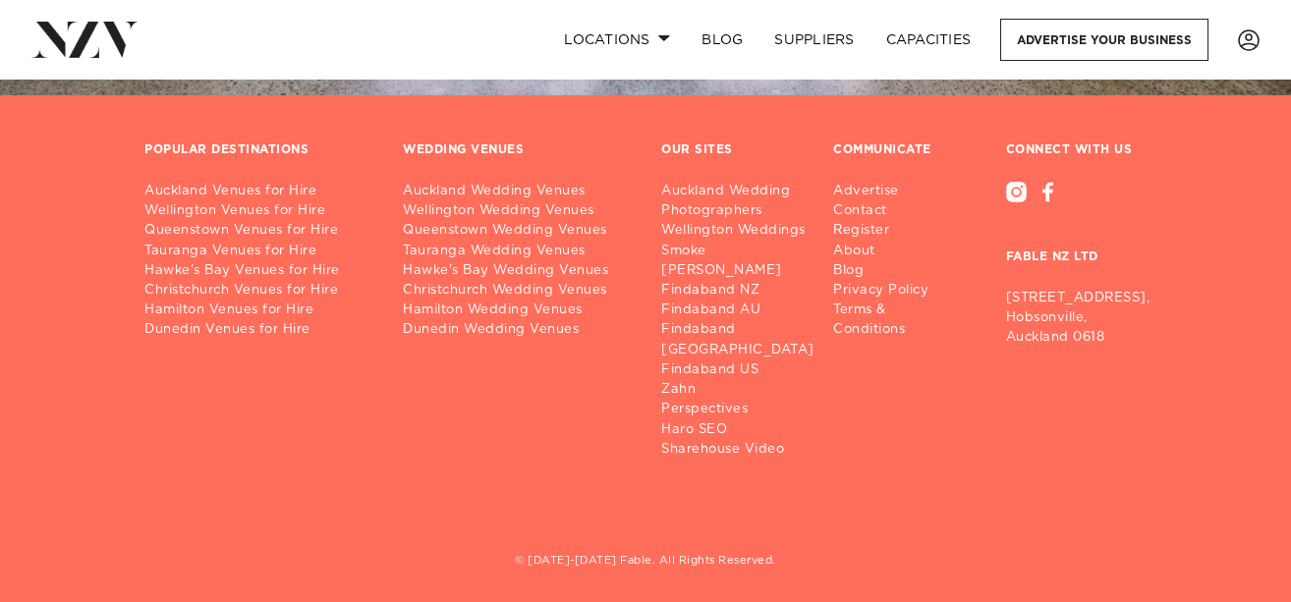
scroll to position [9259, 0]
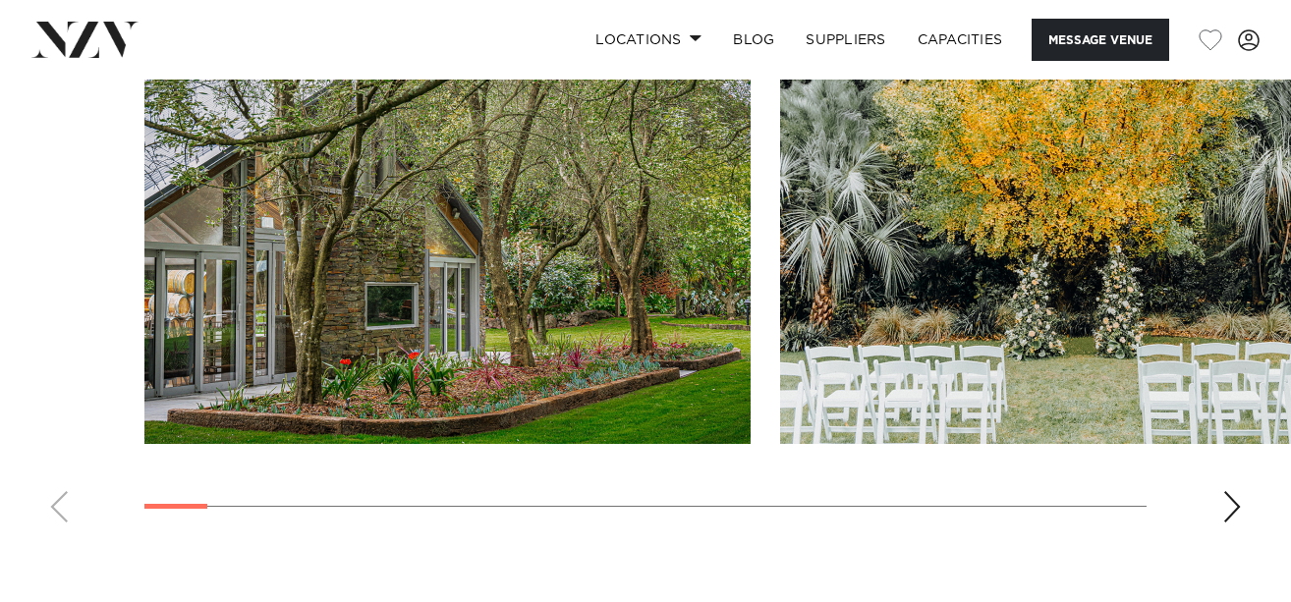
scroll to position [2161, 0]
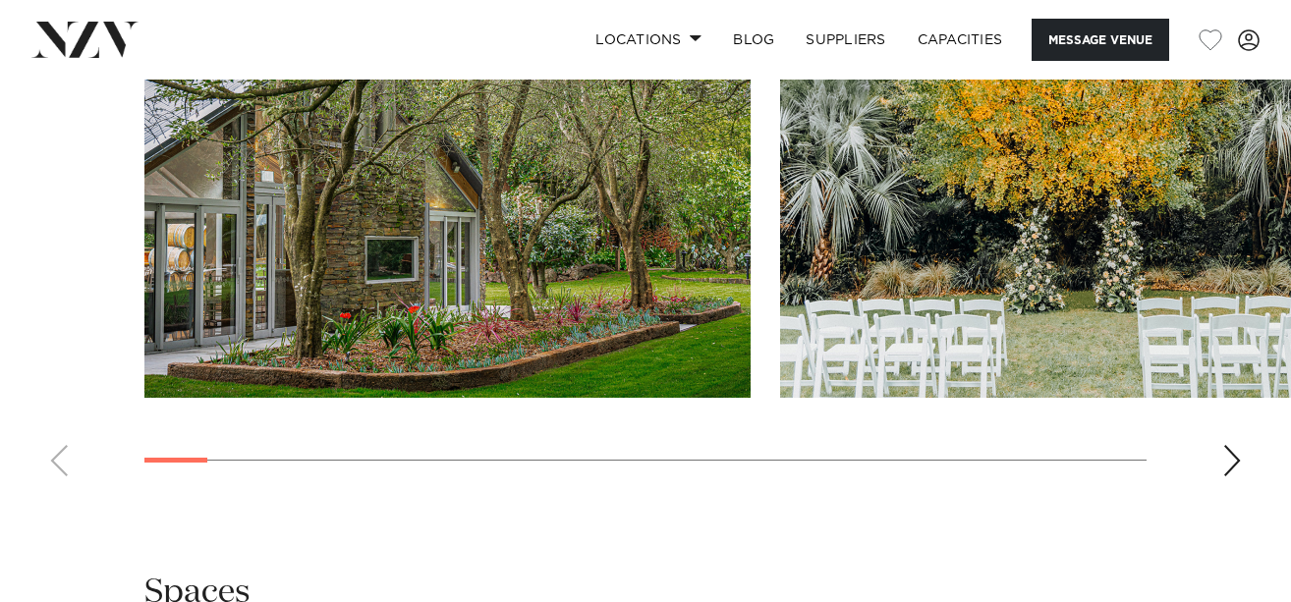
click at [1029, 234] on img "2 / 25" at bounding box center [1083, 175] width 606 height 445
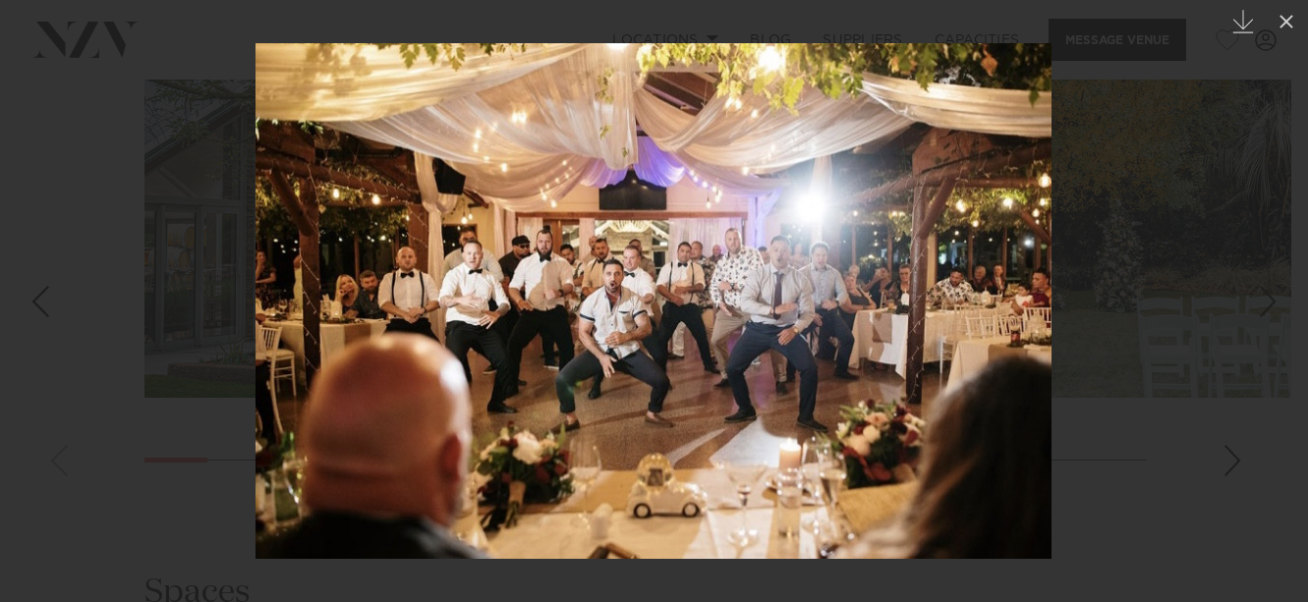
click at [1167, 162] on div at bounding box center [654, 301] width 1308 height 602
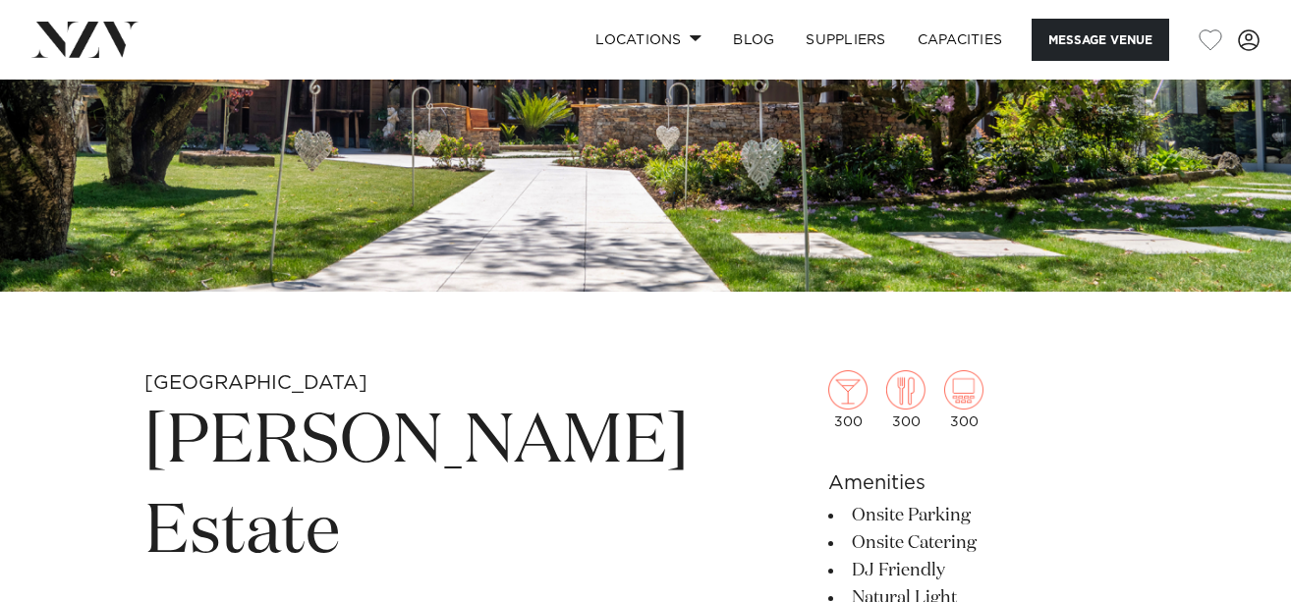
scroll to position [432, 0]
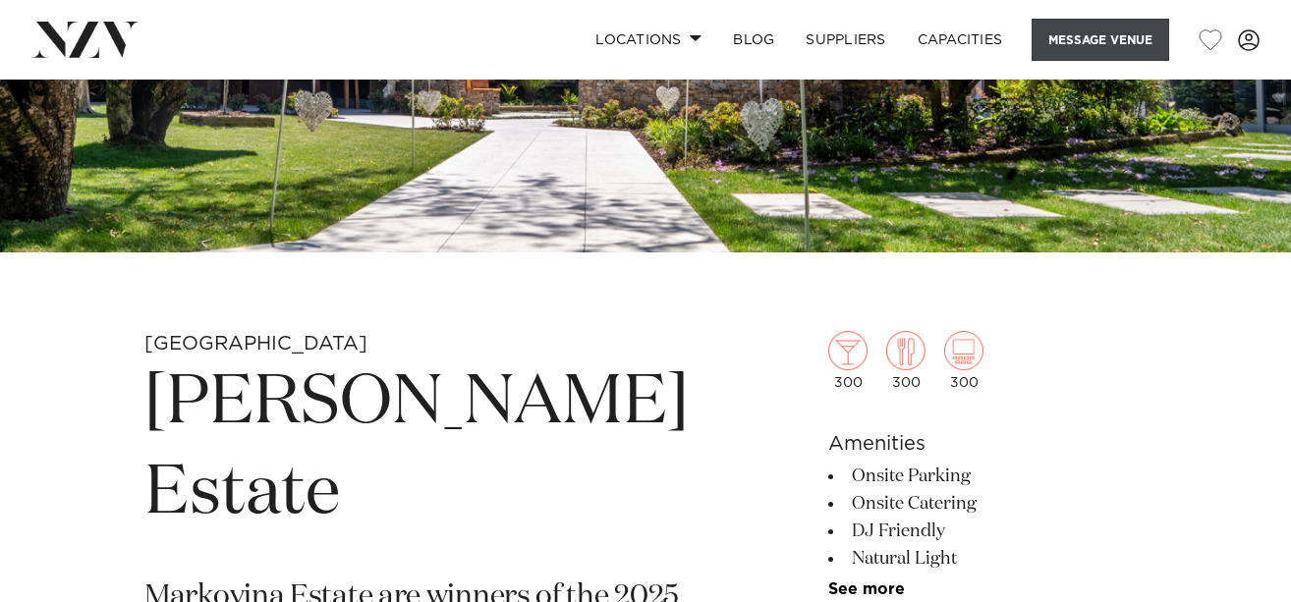
click at [1121, 33] on button "Message Venue" at bounding box center [1101, 40] width 138 height 42
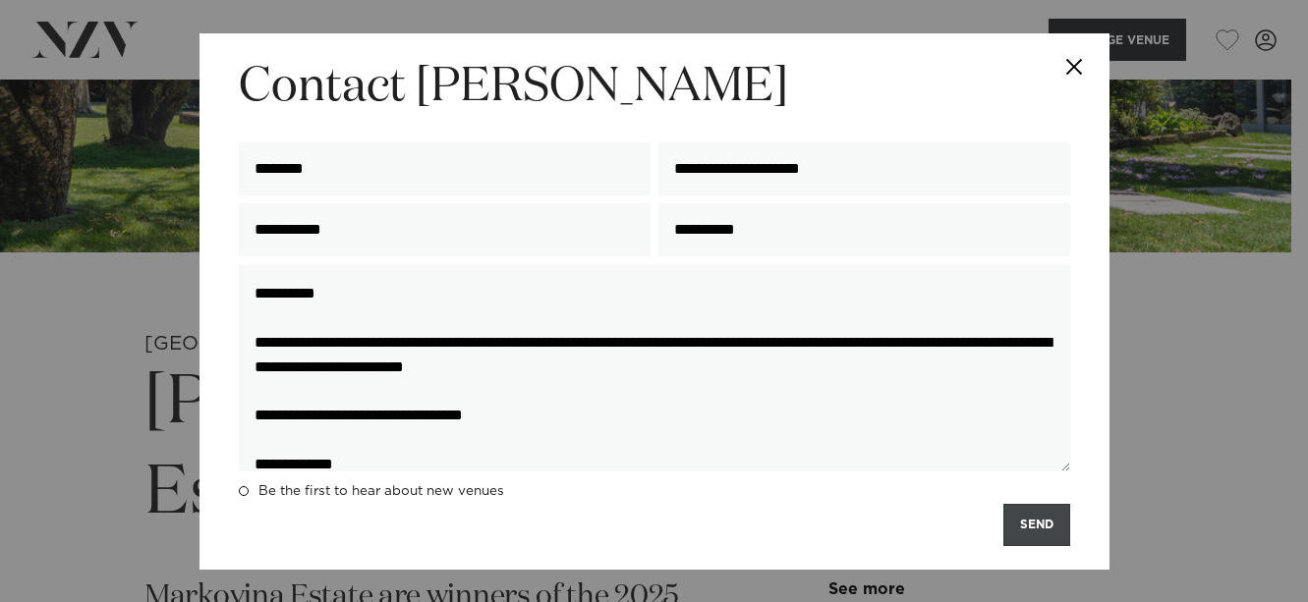
click at [1028, 532] on button "SEND" at bounding box center [1036, 525] width 67 height 42
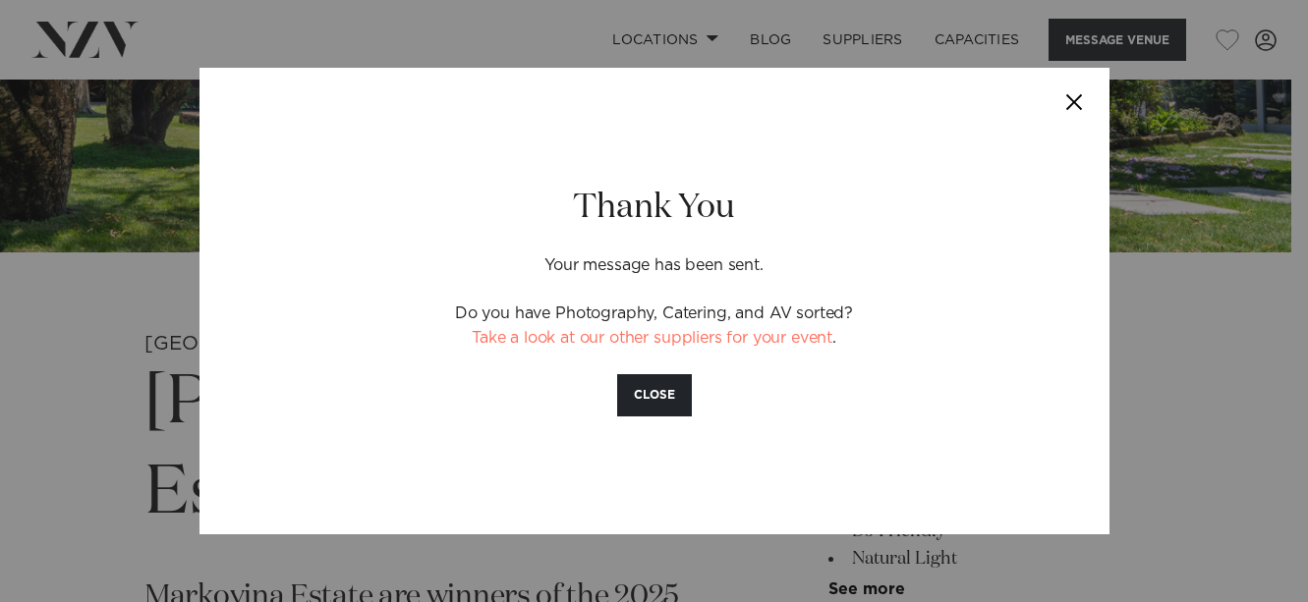
click at [1082, 93] on button "Close" at bounding box center [1074, 102] width 69 height 69
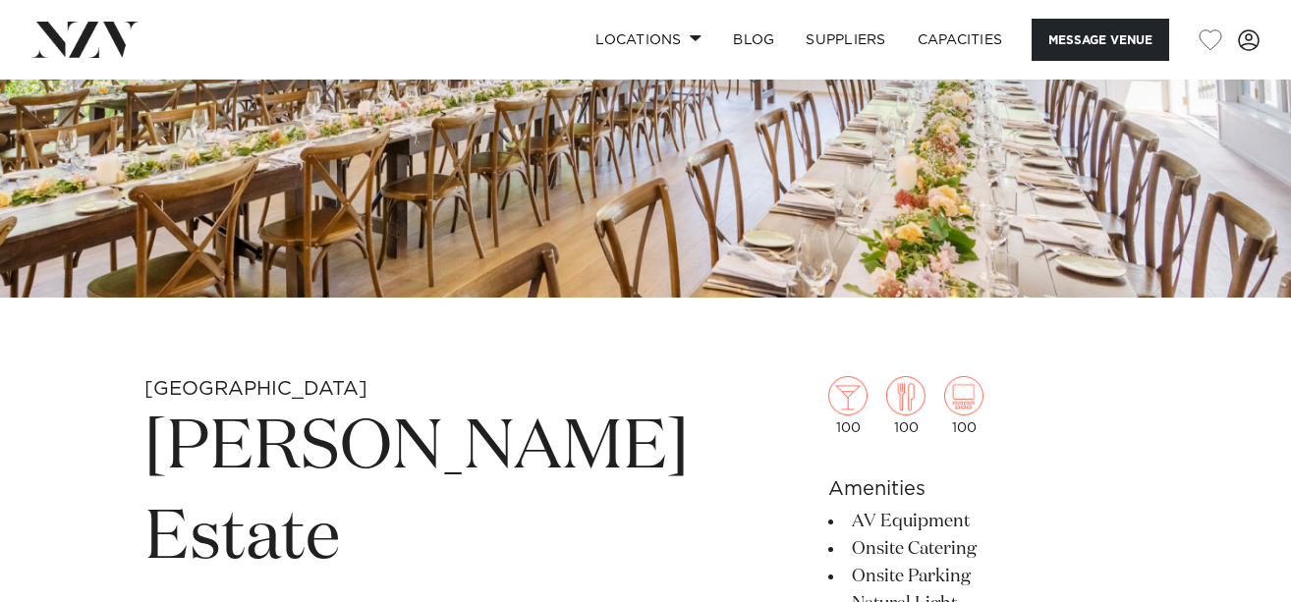
scroll to position [393, 0]
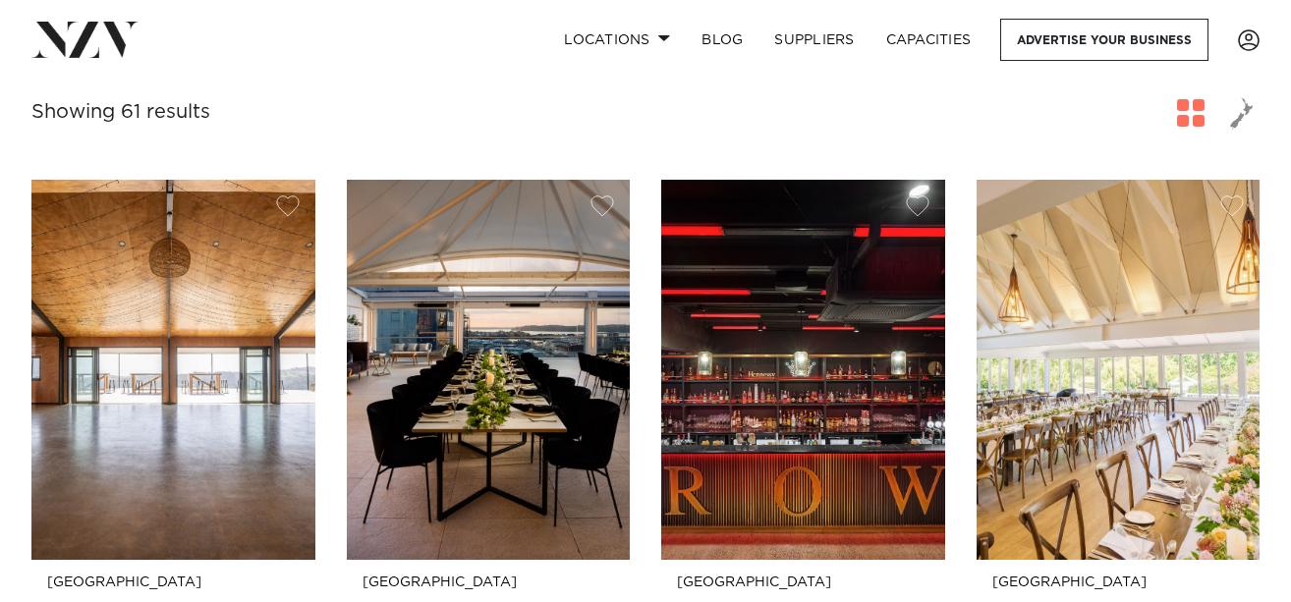
scroll to position [354, 0]
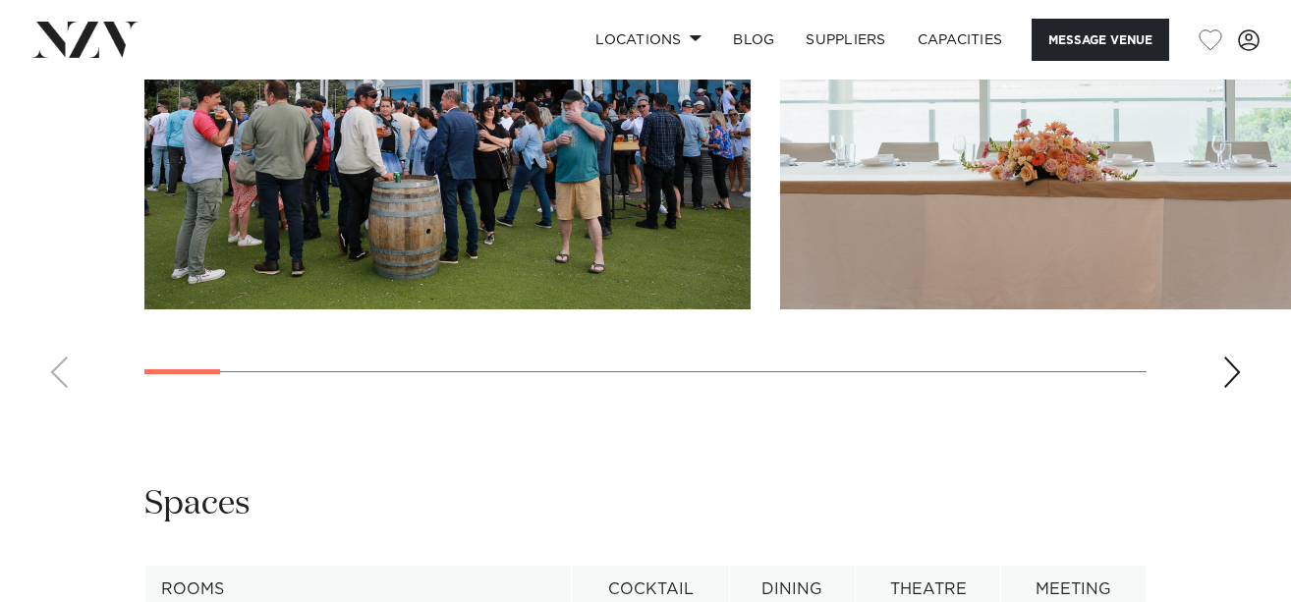
scroll to position [2348, 0]
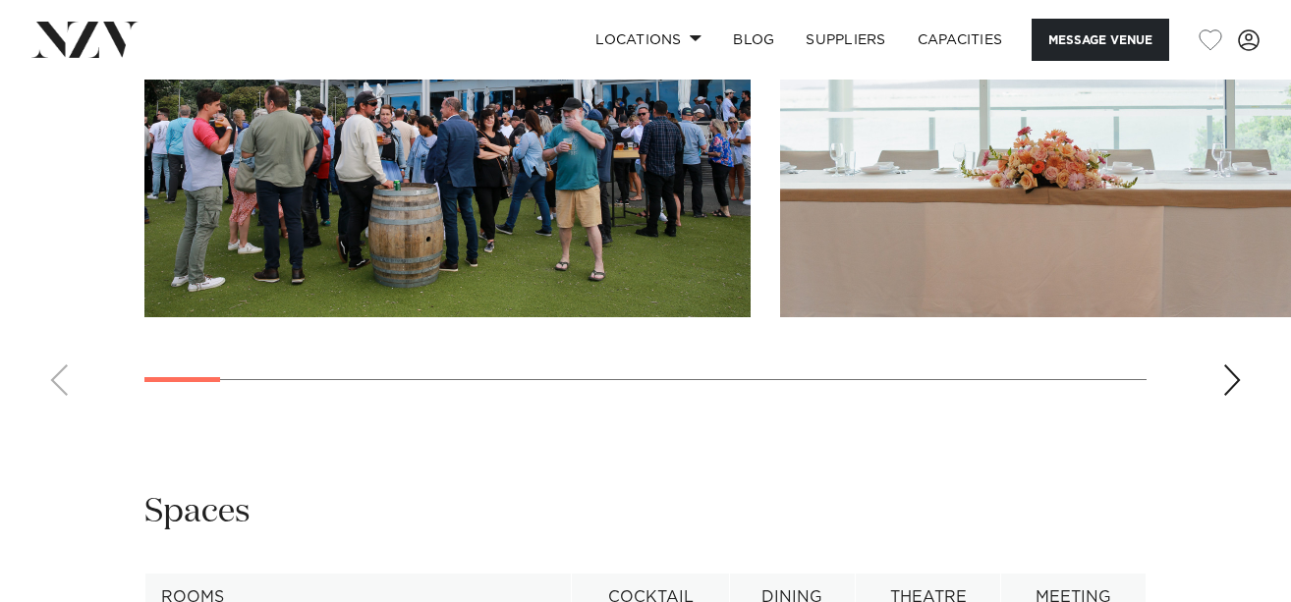
click at [1100, 312] on img "2 / 21" at bounding box center [1083, 94] width 606 height 445
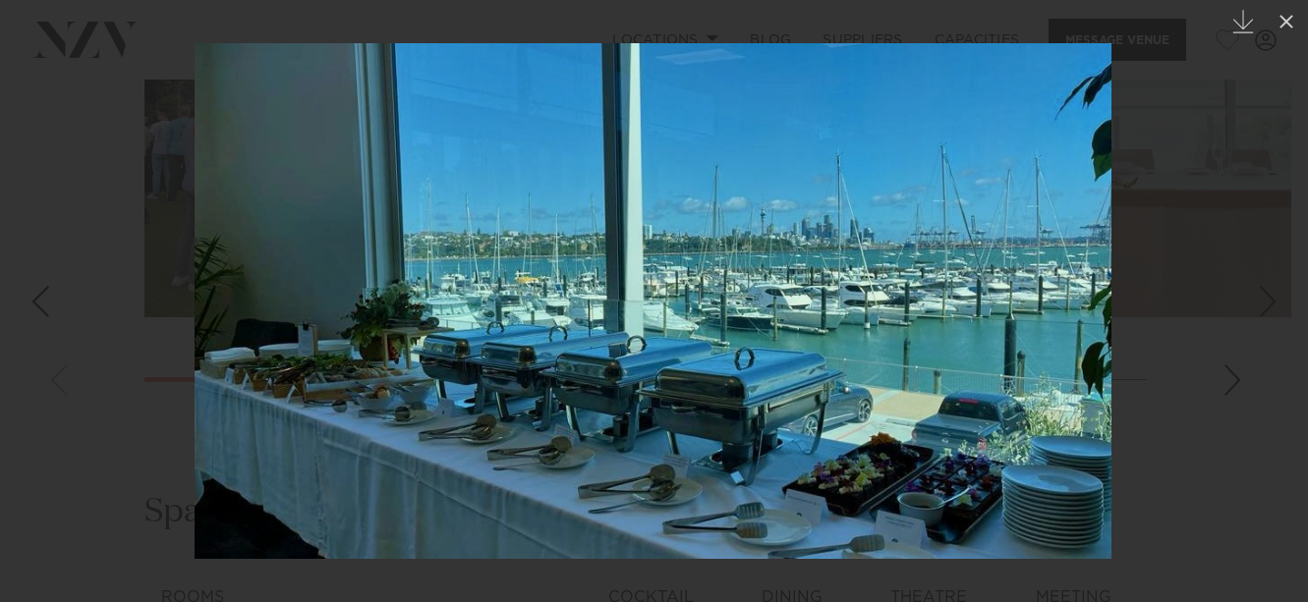
click at [1181, 271] on div at bounding box center [654, 301] width 1308 height 602
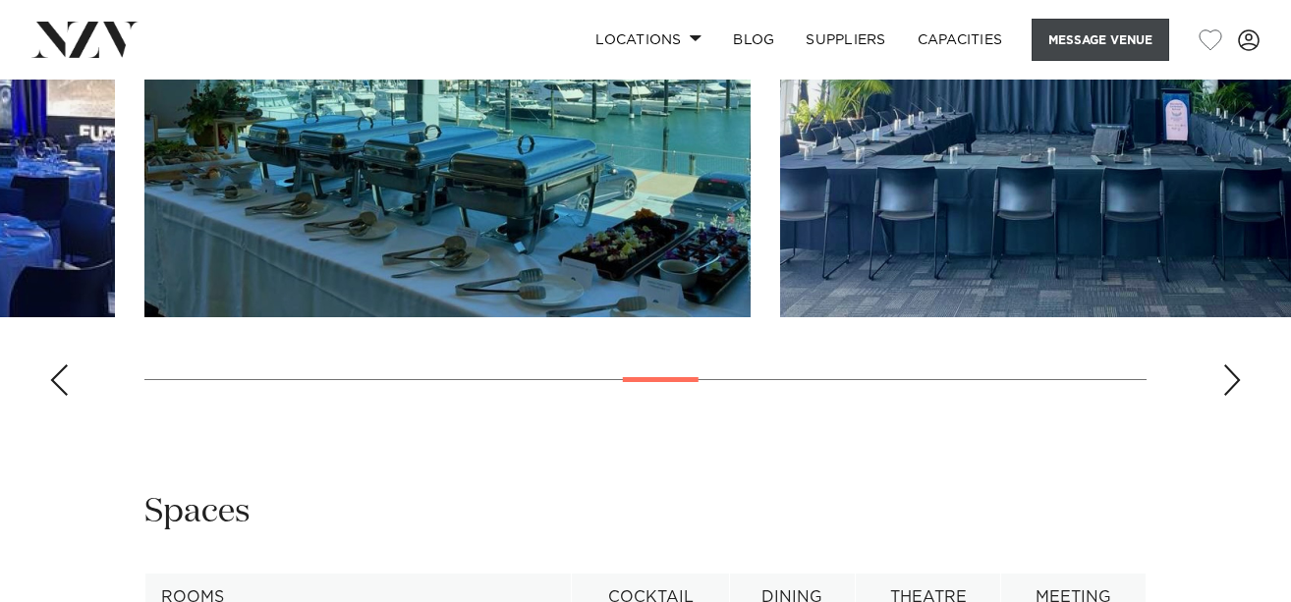
click at [1108, 42] on button "Message Venue" at bounding box center [1101, 40] width 138 height 42
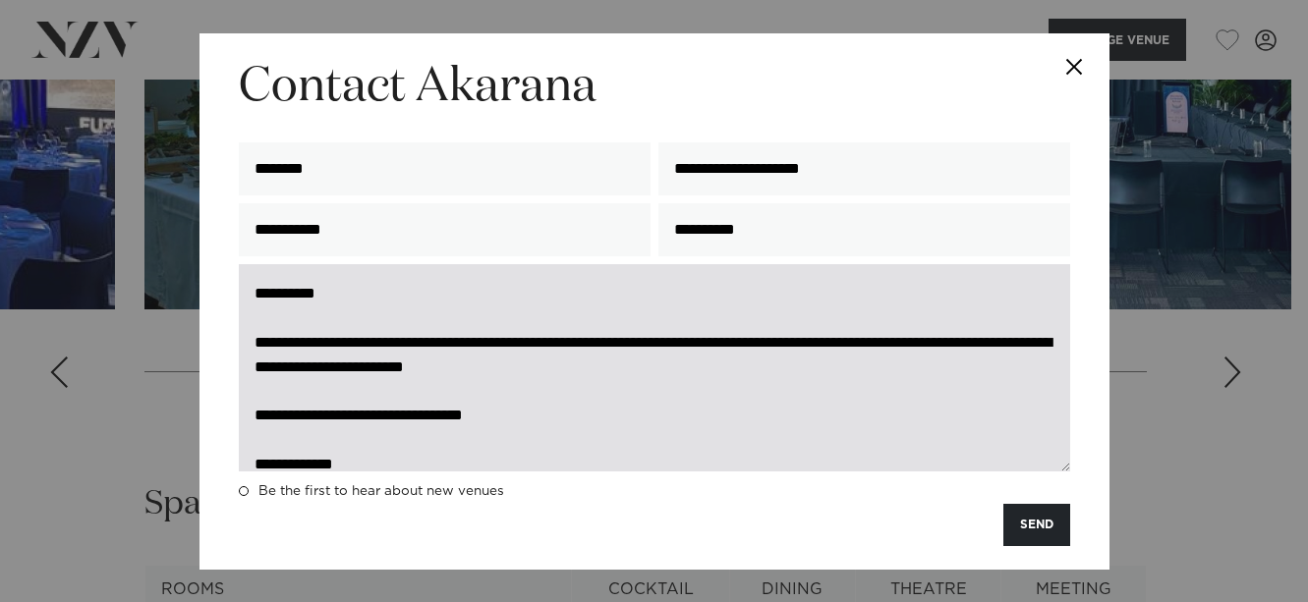
click at [942, 342] on textarea "**********" at bounding box center [654, 367] width 831 height 207
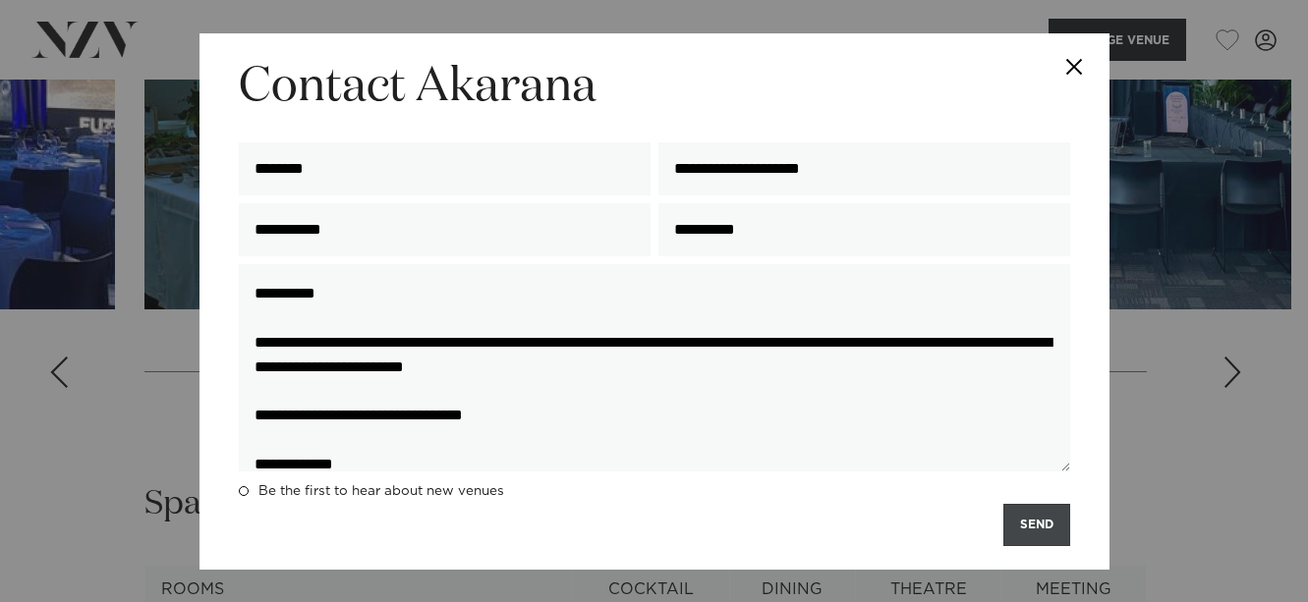
click at [1047, 529] on button "SEND" at bounding box center [1036, 525] width 67 height 42
click at [1132, 440] on div "**********" at bounding box center [654, 301] width 1308 height 602
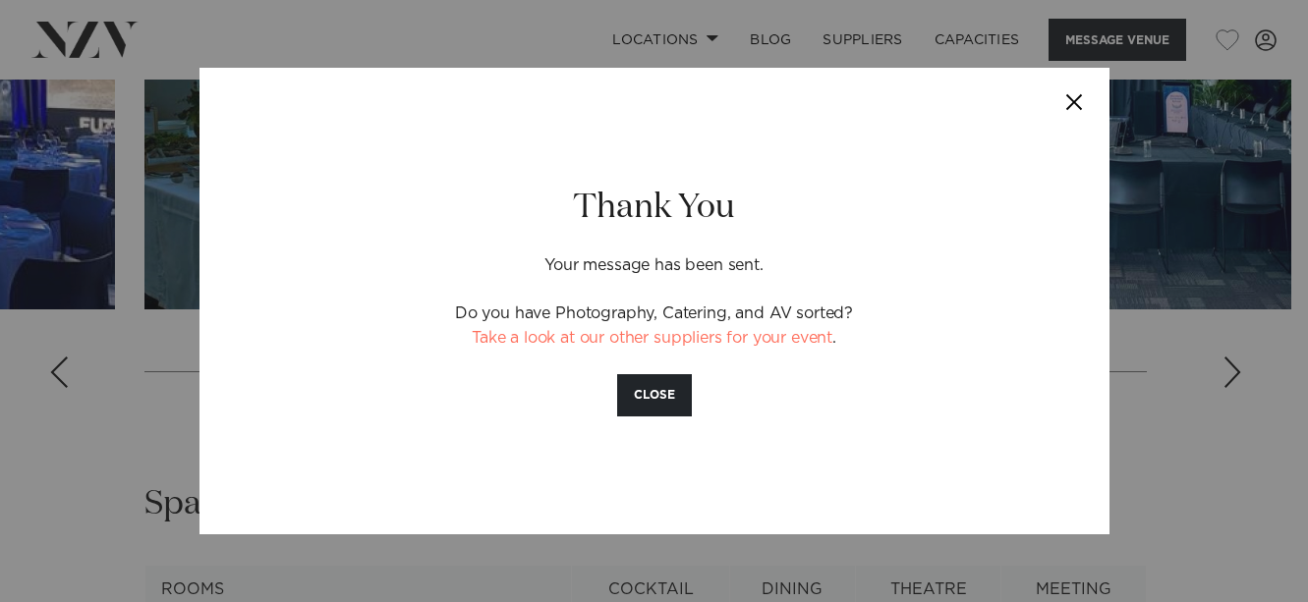
click at [1078, 97] on button "Close" at bounding box center [1074, 102] width 69 height 69
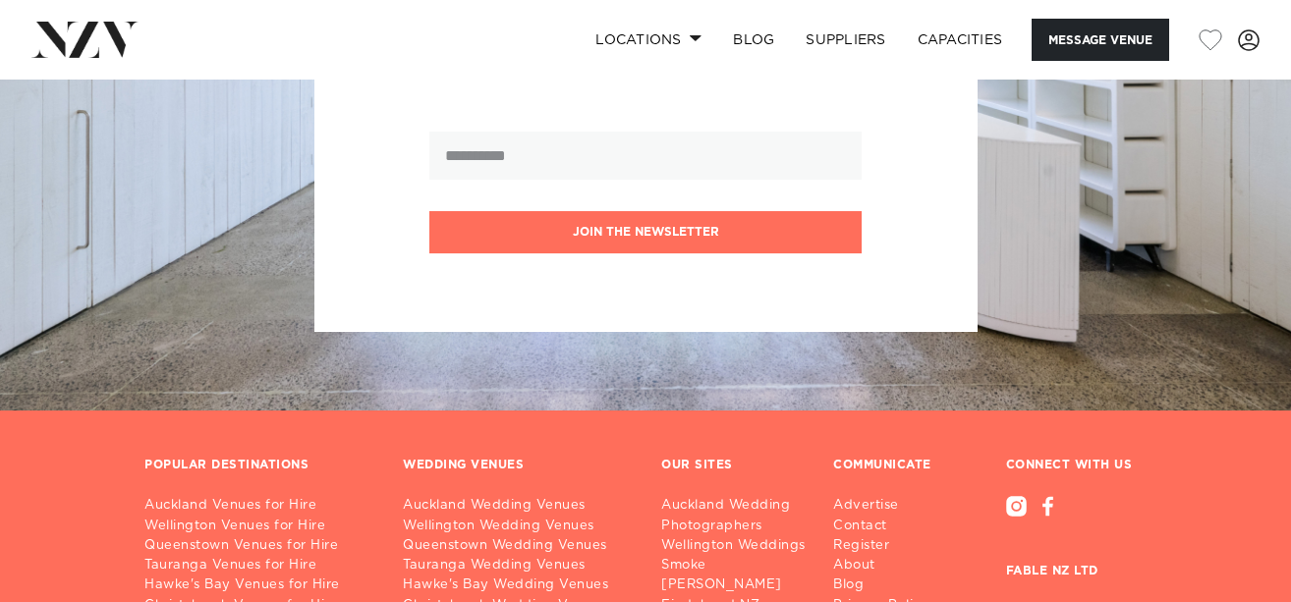
scroll to position [3574, 0]
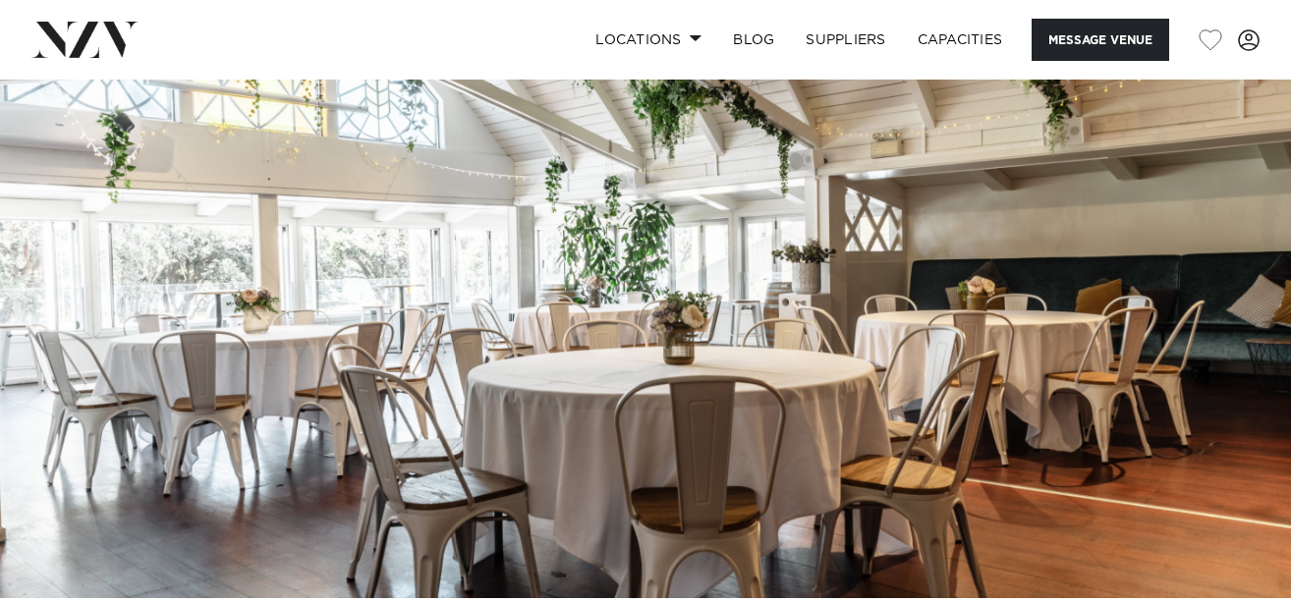
scroll to position [39, 0]
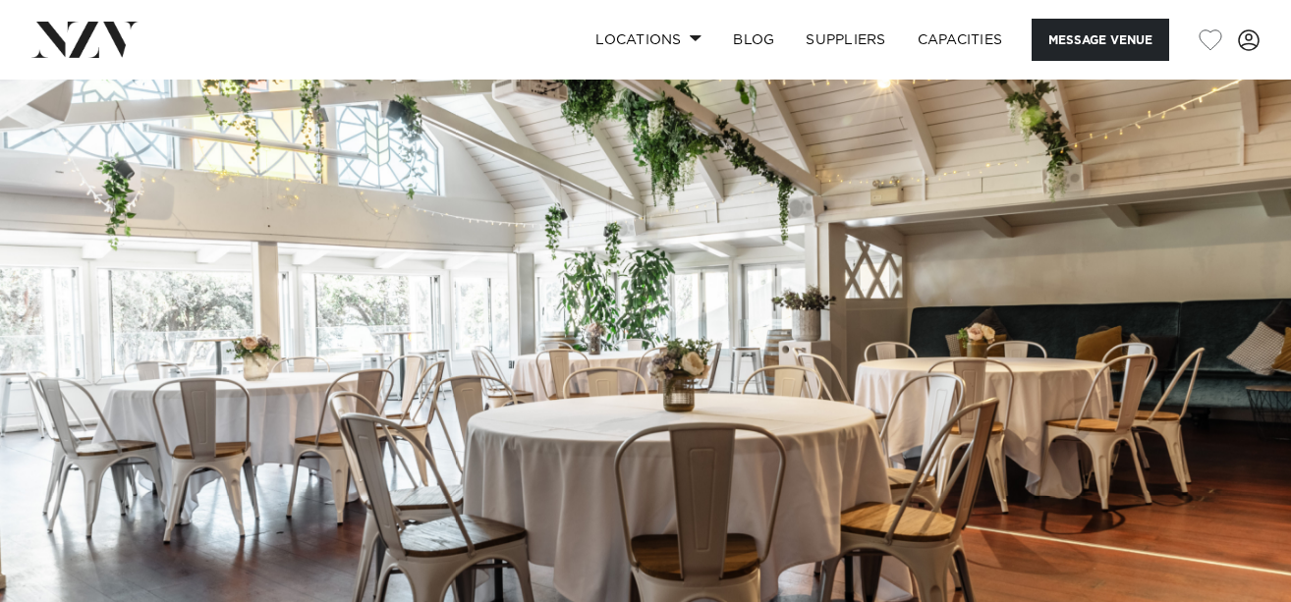
click at [1150, 282] on img at bounding box center [645, 342] width 1291 height 605
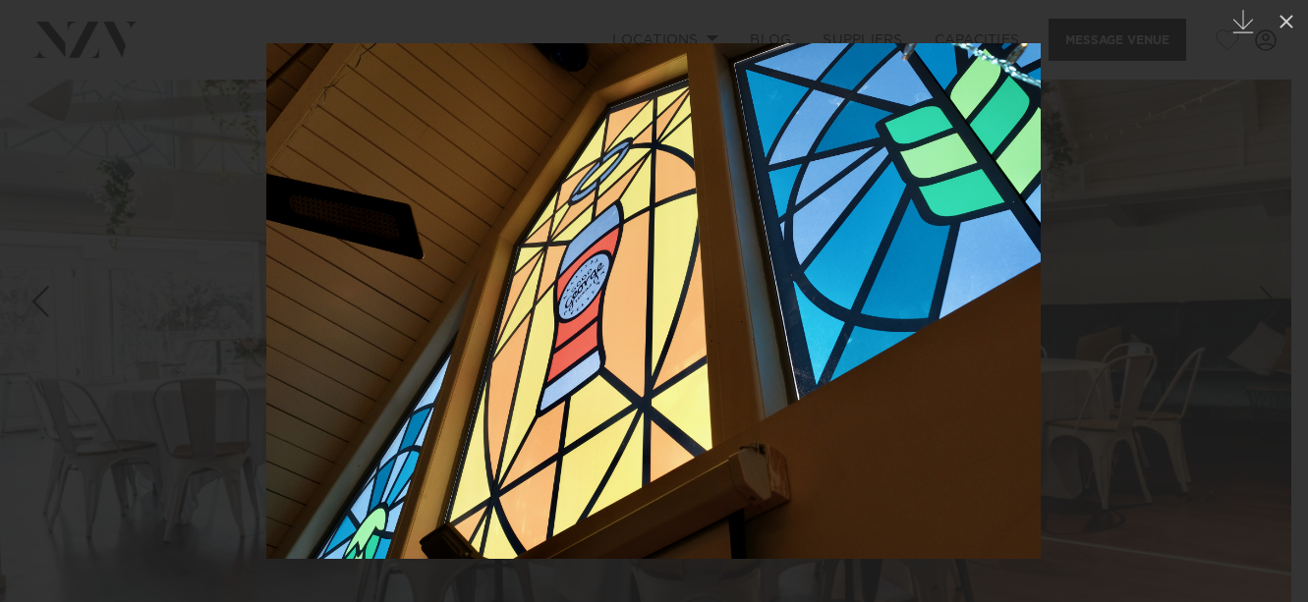
click at [49, 276] on link at bounding box center [34, 301] width 69 height 98
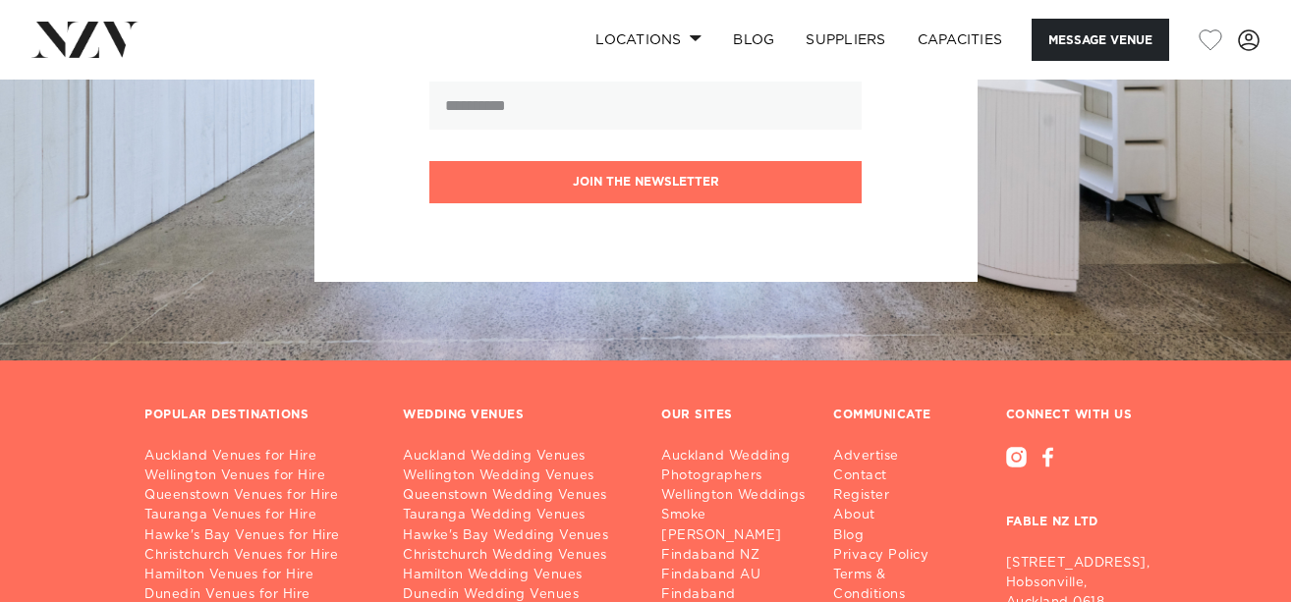
scroll to position [2947, 0]
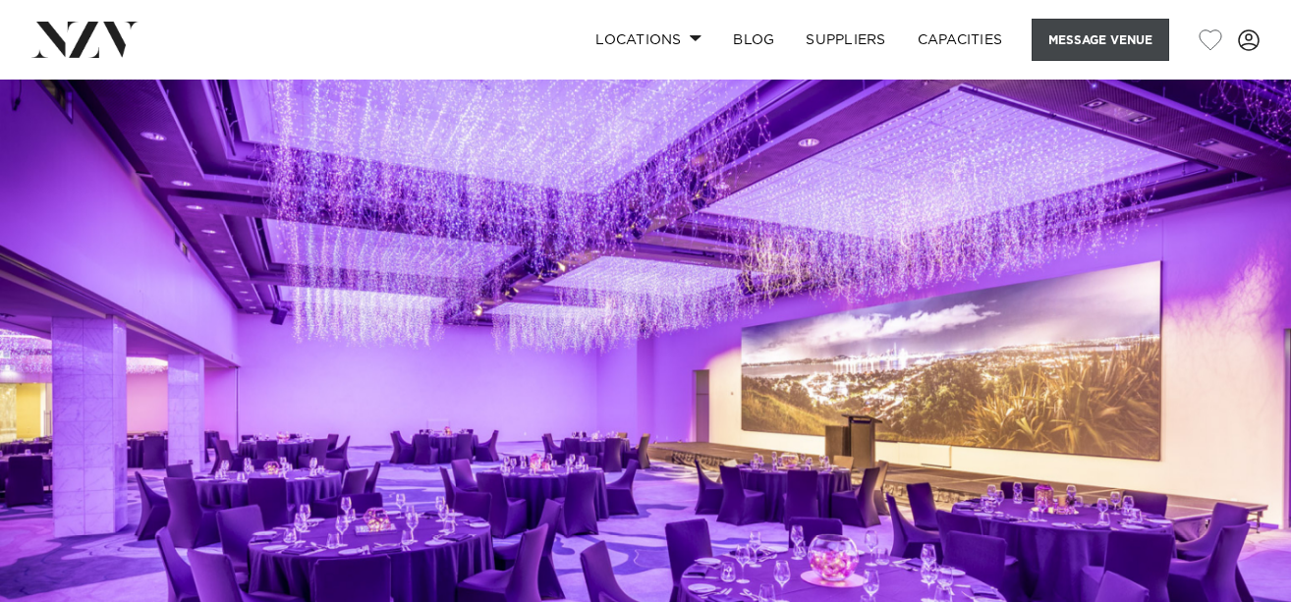
click at [1081, 46] on button "Message Venue" at bounding box center [1101, 40] width 138 height 42
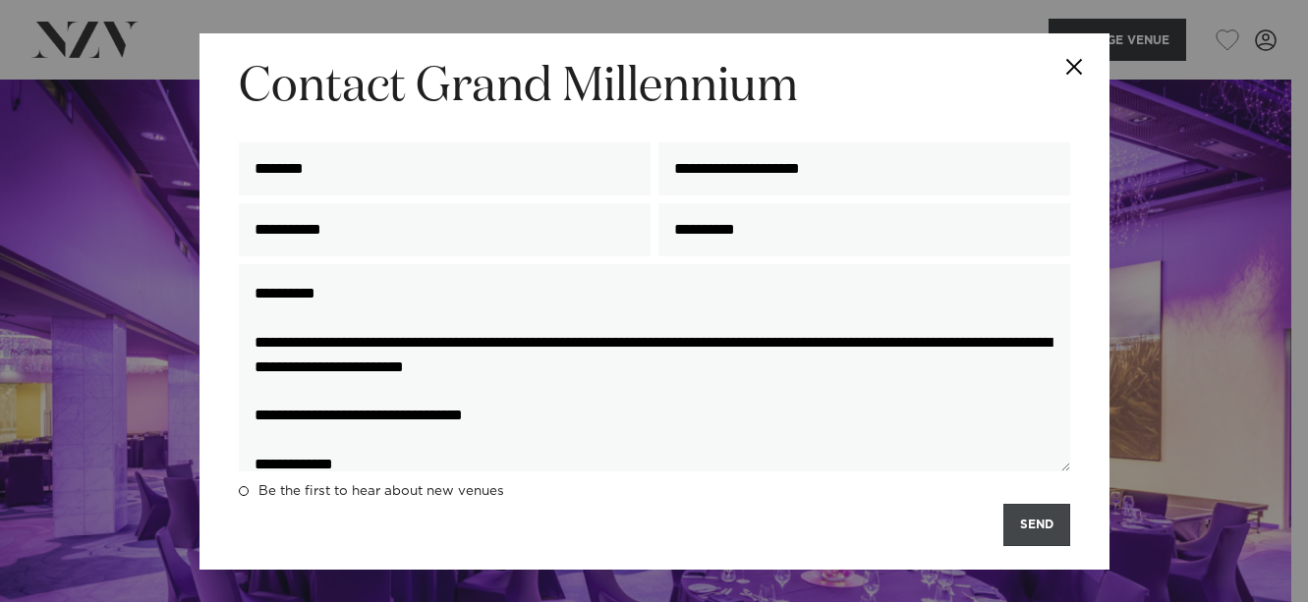
click at [1024, 509] on button "SEND" at bounding box center [1036, 525] width 67 height 42
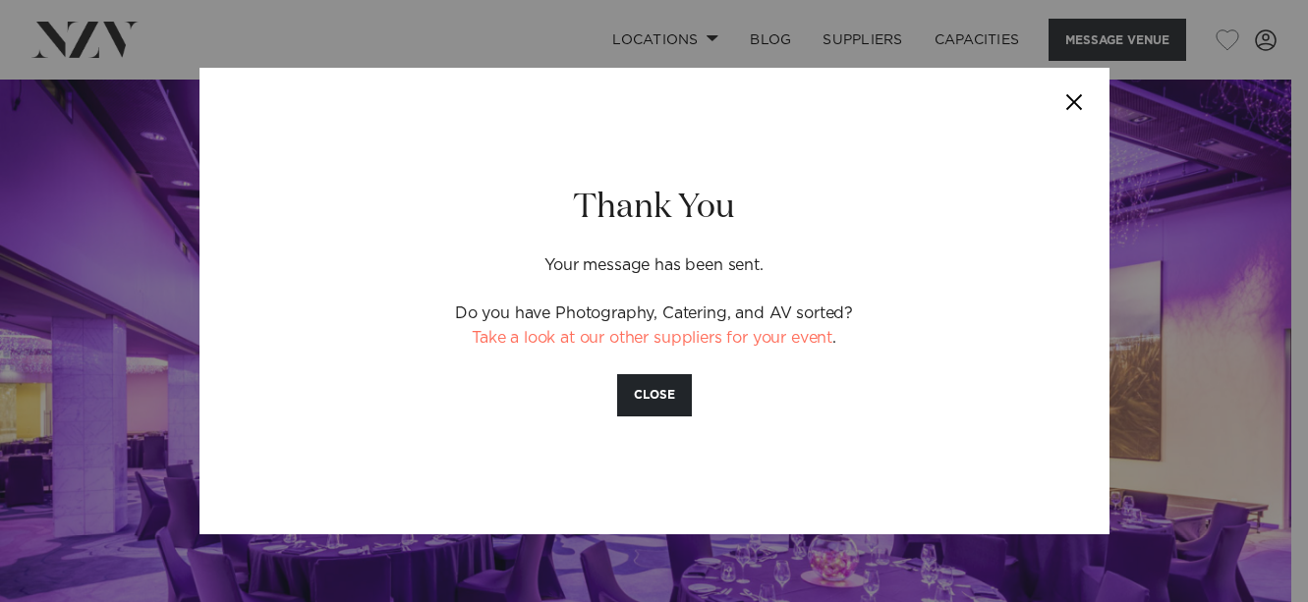
click at [1065, 93] on button "Close" at bounding box center [1074, 102] width 69 height 69
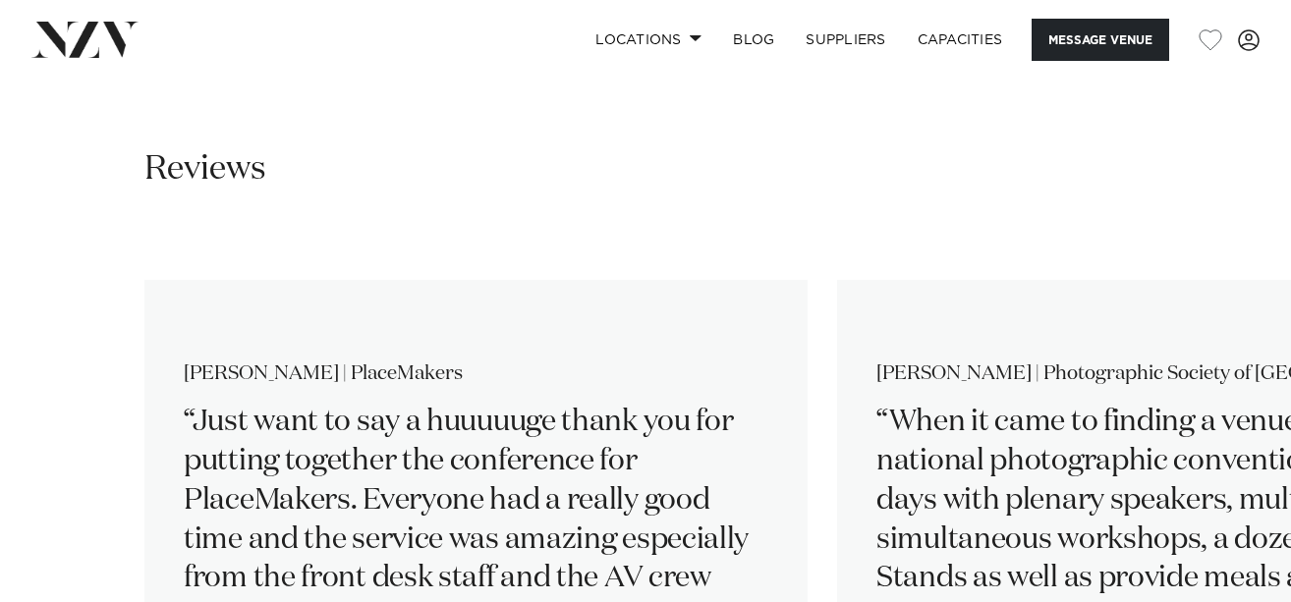
scroll to position [3222, 0]
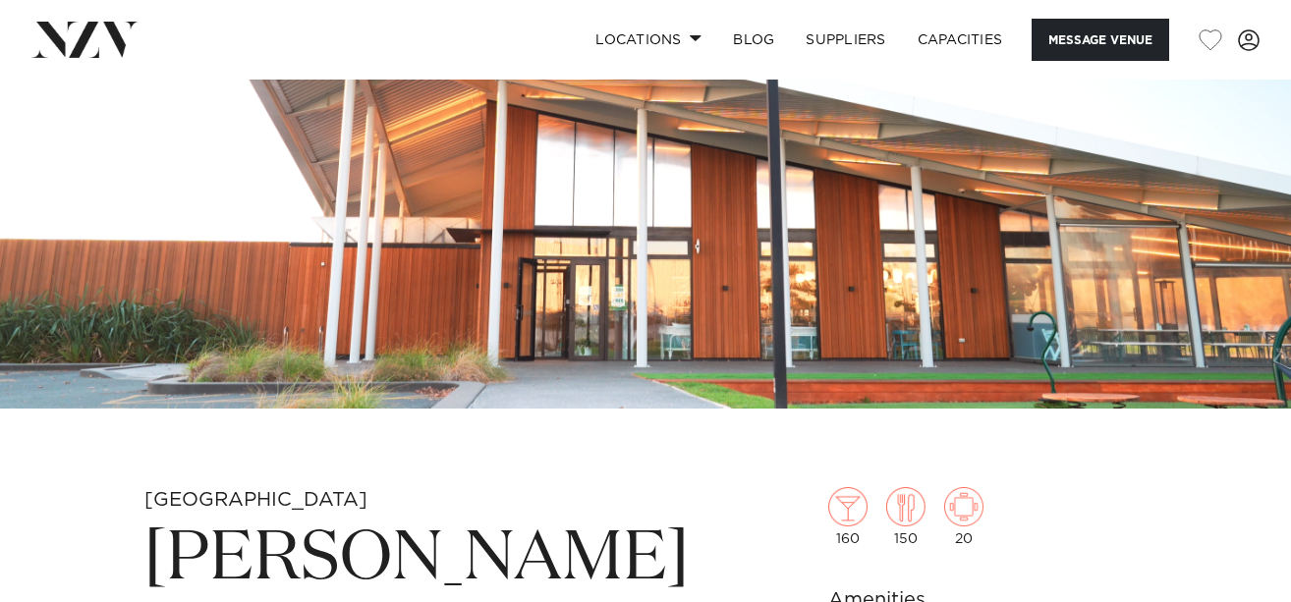
scroll to position [220, 0]
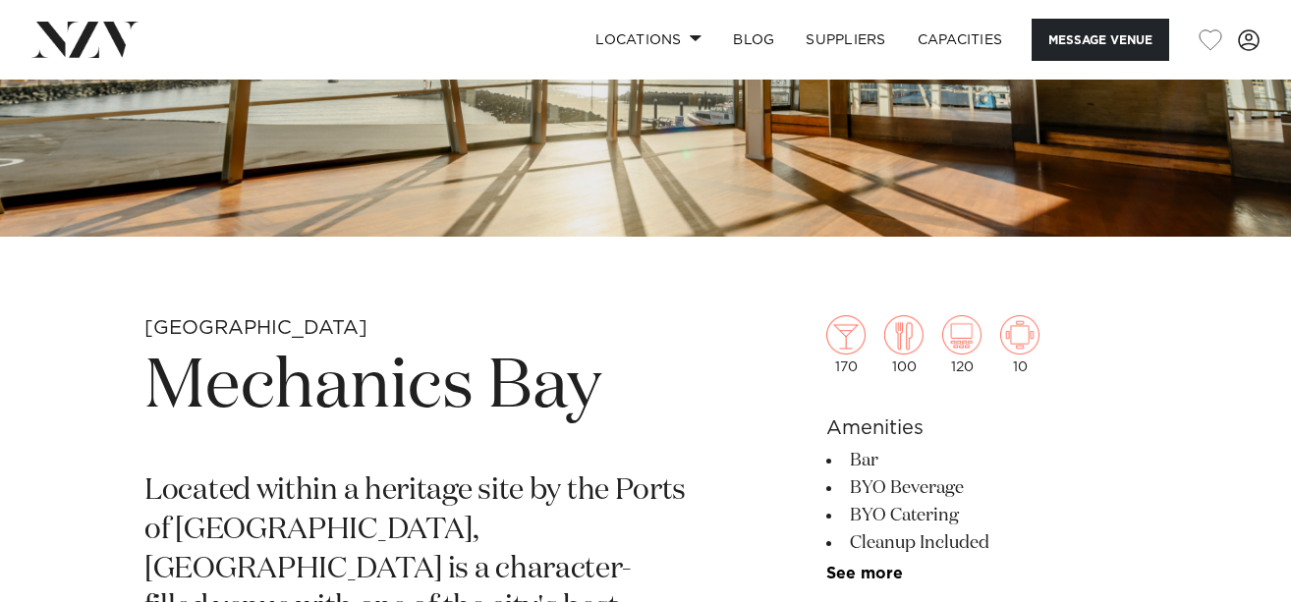
scroll to position [429, 0]
